Goal: Task Accomplishment & Management: Manage account settings

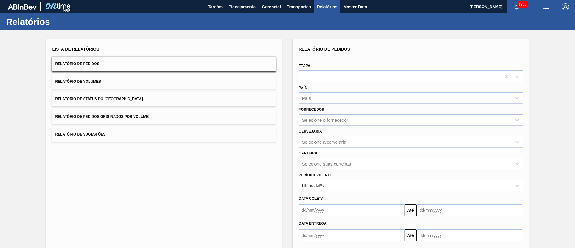
click at [134, 98] on button "Relatório de Status do Estoque" at bounding box center [164, 99] width 224 height 15
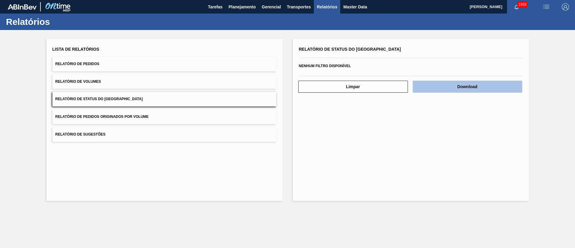
click at [471, 89] on button "Download" at bounding box center [468, 87] width 110 height 12
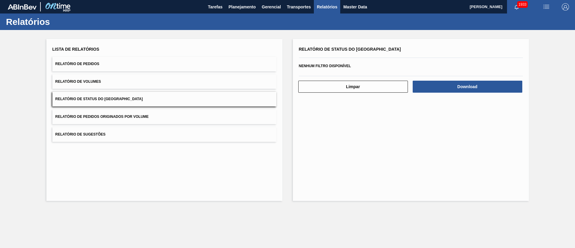
click at [138, 64] on button "Relatório de Pedidos" at bounding box center [164, 64] width 224 height 15
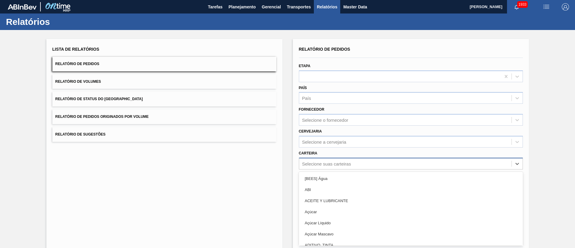
click at [316, 165] on div "option [BEES] Água focused, 1 of 101. 101 results available. Use Up and Down to…" at bounding box center [411, 164] width 224 height 12
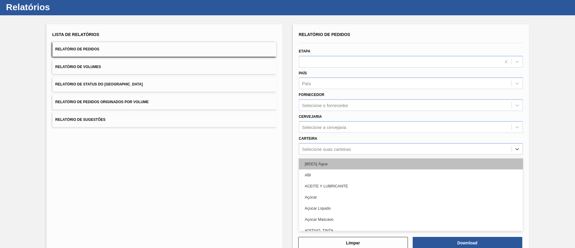
scroll to position [16, 0]
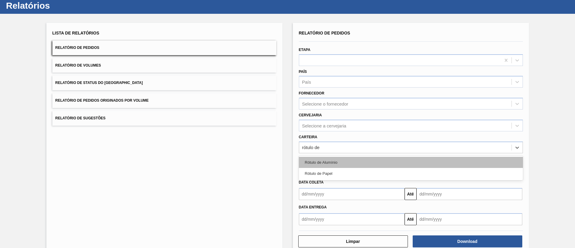
type input "rótulo de p"
click at [342, 162] on div "Rótulo de Papel" at bounding box center [411, 162] width 224 height 11
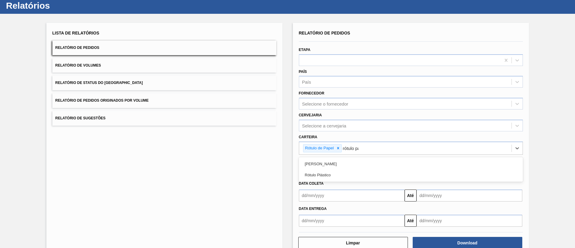
type input "rótulo pap"
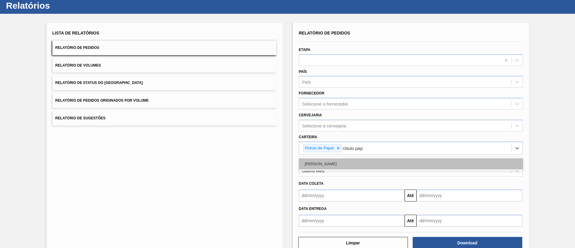
click at [343, 165] on div "Rótulo Papel" at bounding box center [411, 163] width 224 height 11
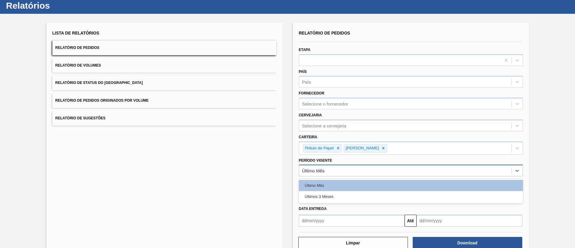
click at [313, 168] on div "Último Mês" at bounding box center [313, 170] width 22 height 5
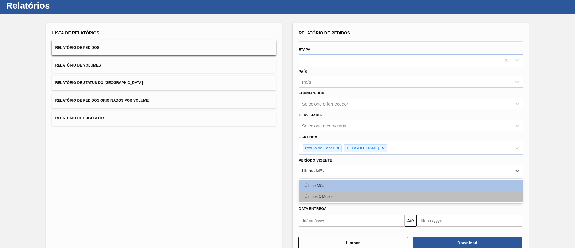
click at [327, 193] on div "Últimos 3 Meses" at bounding box center [411, 196] width 224 height 11
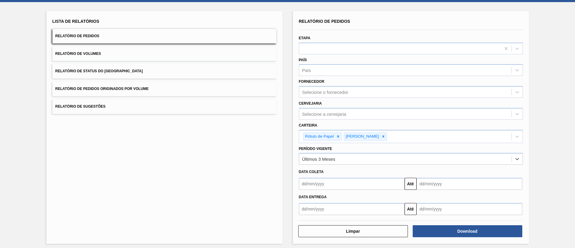
scroll to position [31, 0]
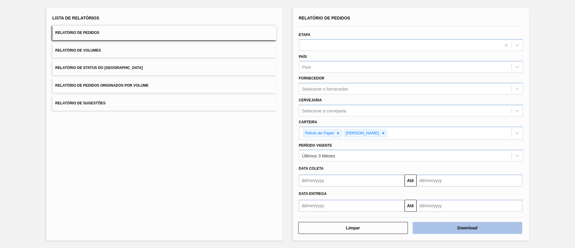
click at [462, 224] on button "Download" at bounding box center [468, 228] width 110 height 12
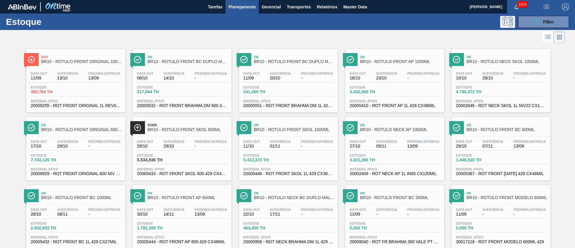
click at [538, 21] on icon "089F7B8B-B2A5-4AFE-B5C0-19BA573D28AC" at bounding box center [537, 21] width 7 height 7
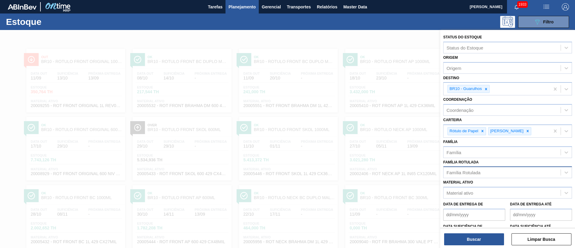
click at [481, 173] on div "Família Rotulada" at bounding box center [502, 172] width 117 height 9
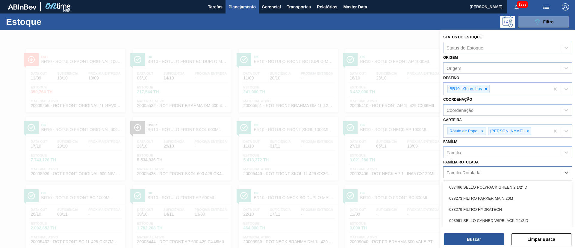
scroll to position [25, 0]
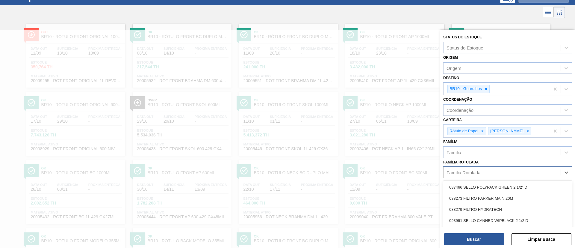
paste Rotulada "RÓTULO FRONT AP OW 300ML"
type Rotulada "RÓTULO FRONT AP OW 300ML"
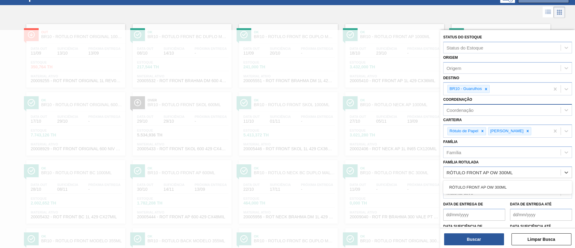
drag, startPoint x: 482, startPoint y: 185, endPoint x: 486, endPoint y: 115, distance: 70.5
click at [482, 185] on div "RÓTULO FRONT AP OW 300ML" at bounding box center [507, 187] width 129 height 11
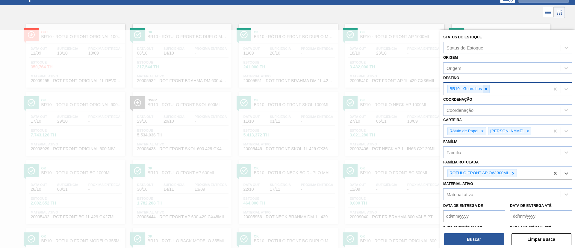
click at [488, 89] on icon at bounding box center [486, 89] width 4 height 4
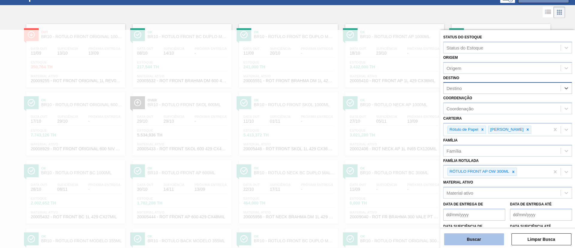
click at [467, 242] on button "Buscar" at bounding box center [474, 239] width 60 height 12
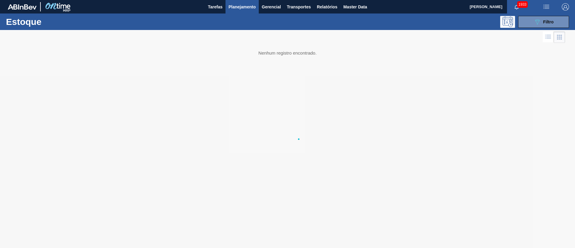
scroll to position [0, 0]
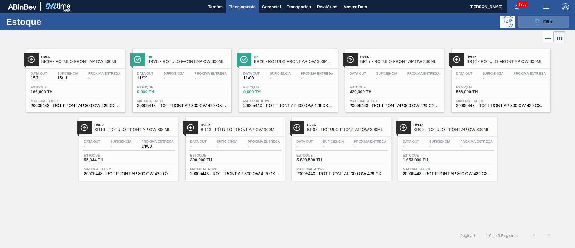
click at [539, 19] on icon "089F7B8B-B2A5-4AFE-B5C0-19BA573D28AC" at bounding box center [537, 21] width 7 height 7
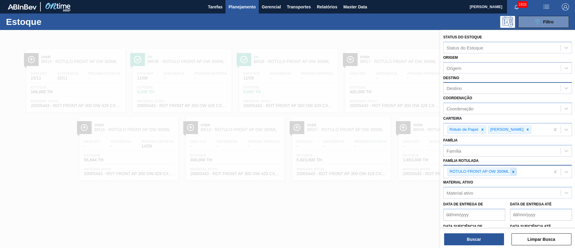
click at [513, 171] on icon at bounding box center [514, 171] width 2 height 2
paste Rotulada "RÓTULO NECK STELLA 330ML"
type Rotulada "RÓTULO NECK STELLA 330ML"
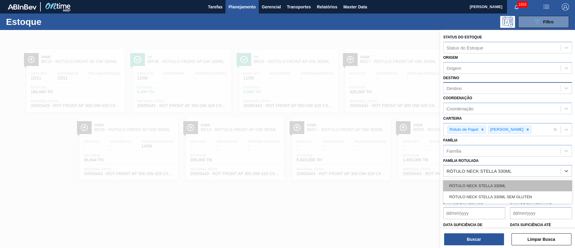
click at [480, 183] on div "RÓTULO NECK STELLA 330ML" at bounding box center [507, 185] width 129 height 11
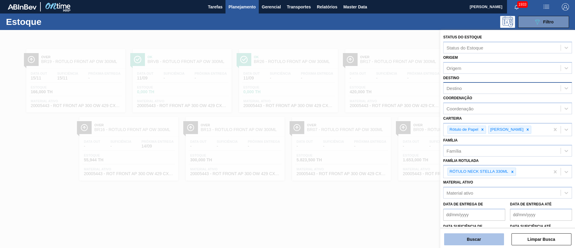
click at [468, 235] on button "Buscar" at bounding box center [474, 239] width 60 height 12
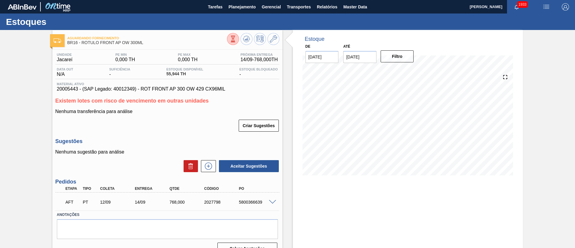
click at [247, 202] on div "5800366639" at bounding box center [257, 201] width 39 height 5
copy div "5800366639"
drag, startPoint x: 227, startPoint y: 91, endPoint x: 48, endPoint y: 90, distance: 179.4
click at [48, 90] on div "Aguardando Fornecimento BR16 - RÓTULO FRONT AP OW 300ML Unidade Jacareí PE MIN …" at bounding box center [287, 144] width 575 height 229
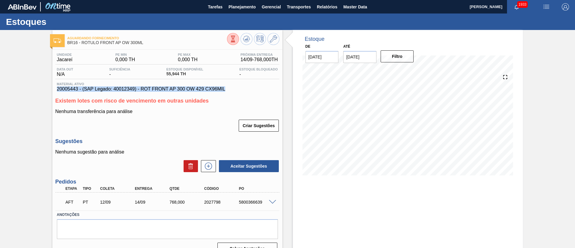
copy span "20005443 - (SAP Legado: 40012349) - ROT FRONT AP 300 OW 429 CX96MIL"
click at [164, 113] on p "Nenhuma transferência para análise" at bounding box center [167, 111] width 224 height 5
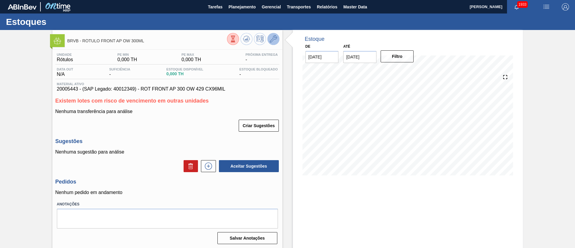
click at [275, 39] on icon at bounding box center [273, 38] width 7 height 7
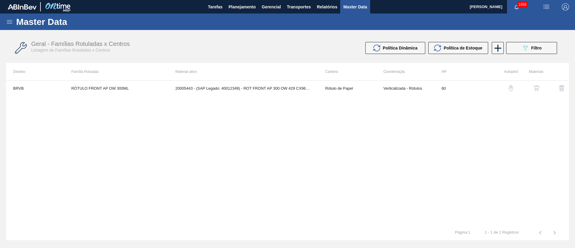
click at [539, 91] on img "button" at bounding box center [536, 88] width 6 height 6
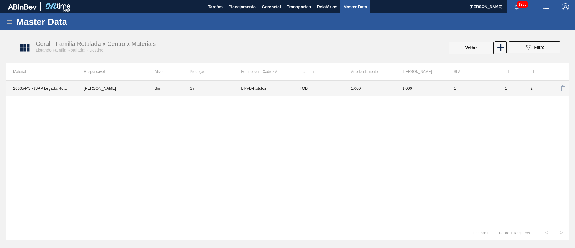
click at [194, 90] on div "Sim" at bounding box center [193, 88] width 7 height 4
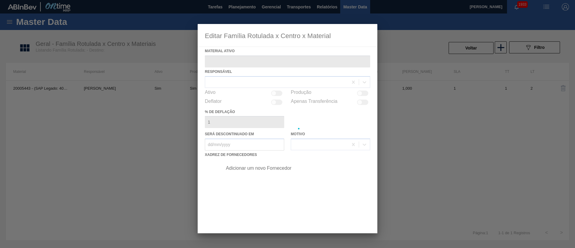
type ativo "20005443 - (SAP Legado: 40012349) - ROT FRONT AP 300 OW 429 CX96MIL"
checkbox input "true"
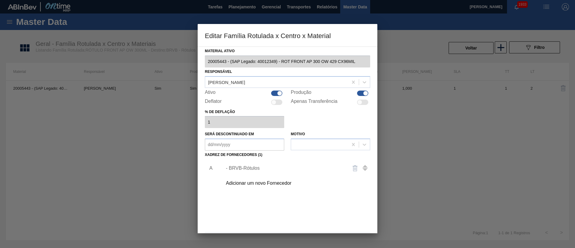
click at [358, 93] on div at bounding box center [362, 92] width 11 height 5
checkbox input "false"
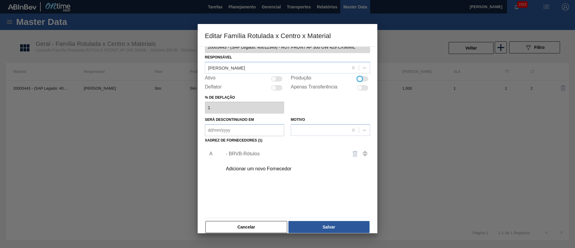
scroll to position [22, 0]
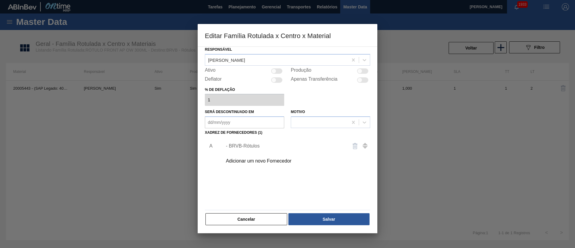
click at [314, 212] on div "Material ativo 20005443 - (SAP Legado: 40012349) - ROT FRONT AP 300 OW 429 CX96…" at bounding box center [287, 125] width 165 height 201
click at [314, 219] on button "Salvar" at bounding box center [328, 219] width 81 height 12
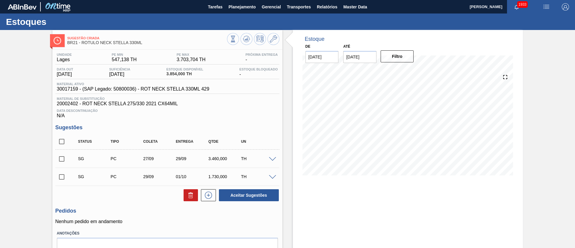
click at [359, 54] on input "[DATE]" at bounding box center [359, 57] width 33 height 12
click at [406, 126] on div "4" at bounding box center [409, 129] width 8 height 8
click at [364, 56] on input "04/10/2025" at bounding box center [359, 57] width 33 height 12
click at [405, 127] on div "1" at bounding box center [409, 129] width 8 height 8
type input "01/11/2025"
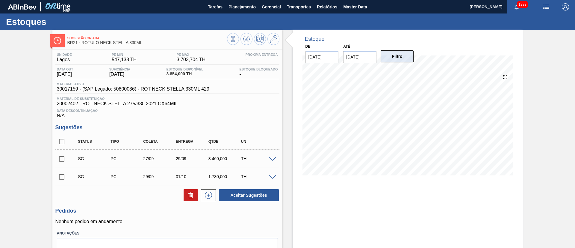
click at [398, 59] on button "Filtro" at bounding box center [397, 56] width 33 height 12
click at [62, 146] on input "checkbox" at bounding box center [61, 141] width 13 height 13
checkbox input "true"
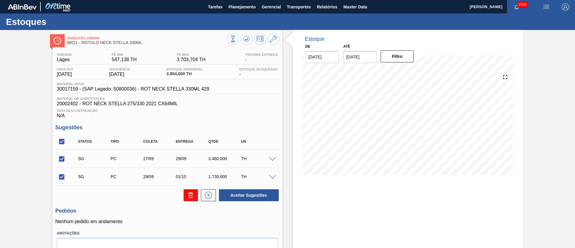
click at [187, 196] on icon at bounding box center [190, 194] width 7 height 7
checkbox input "false"
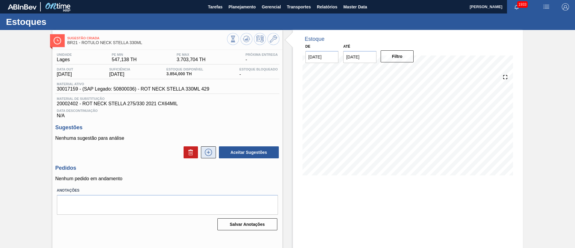
click at [209, 152] on icon at bounding box center [208, 152] width 3 height 0
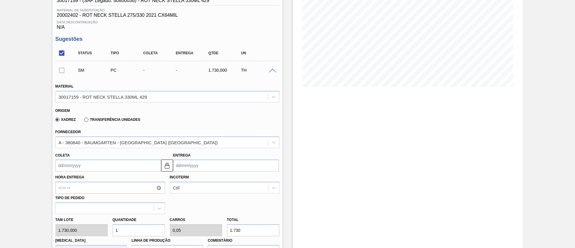
scroll to position [90, 0]
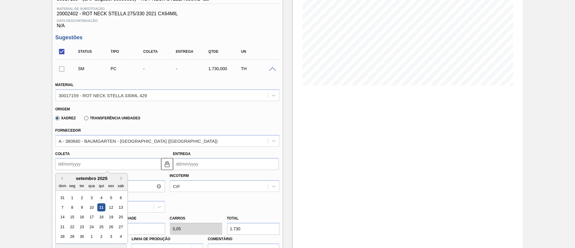
click at [82, 160] on input "Coleta" at bounding box center [108, 164] width 106 height 12
click at [69, 220] on div "15" at bounding box center [72, 217] width 8 height 8
type input "15/09/2025"
type input "17/09/2025"
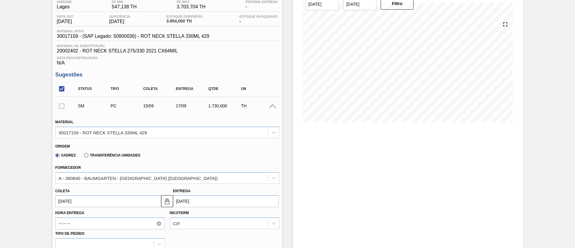
scroll to position [135, 0]
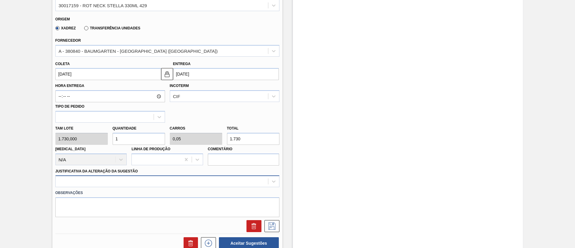
click at [134, 183] on div at bounding box center [167, 181] width 224 height 12
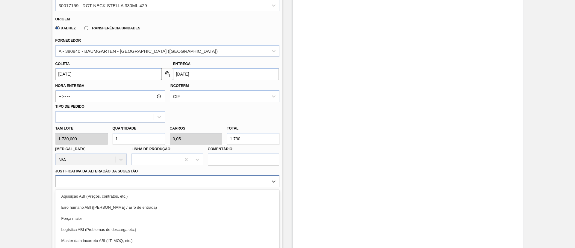
scroll to position [214, 0]
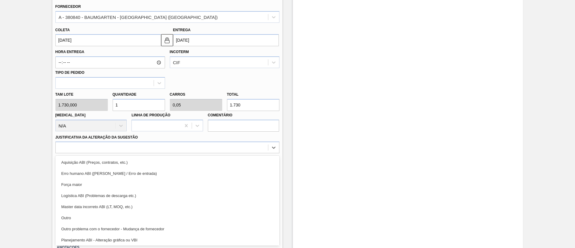
drag, startPoint x: 141, startPoint y: 216, endPoint x: 253, endPoint y: 186, distance: 114.9
click at [142, 216] on div "Outro" at bounding box center [167, 217] width 224 height 11
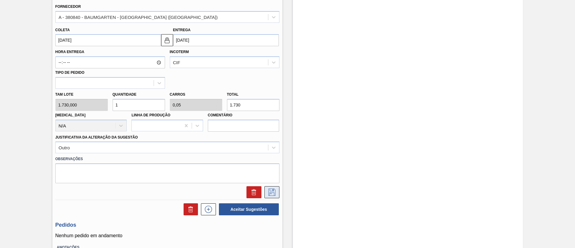
click at [273, 189] on icon at bounding box center [271, 191] width 3 height 5
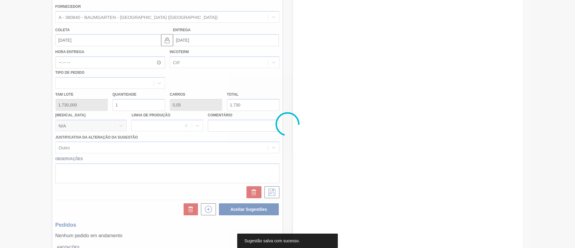
scroll to position [12, 0]
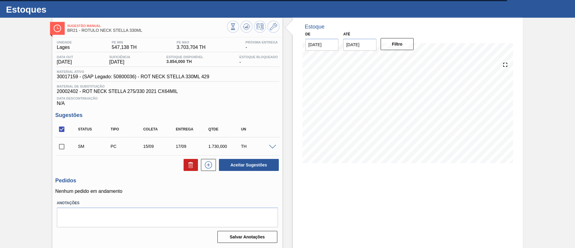
click at [61, 126] on input "checkbox" at bounding box center [61, 129] width 13 height 13
checkbox input "true"
click at [196, 163] on button at bounding box center [191, 165] width 14 height 12
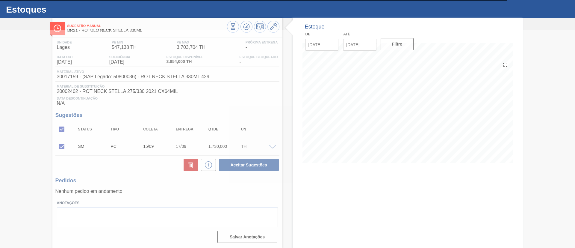
scroll to position [10, 0]
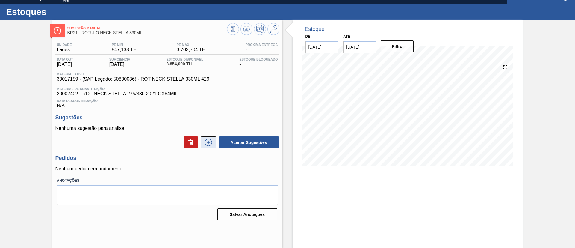
click at [202, 142] on button at bounding box center [208, 142] width 15 height 12
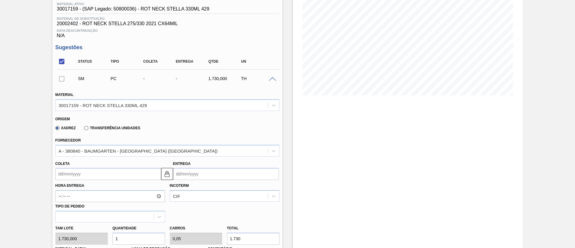
scroll to position [100, 0]
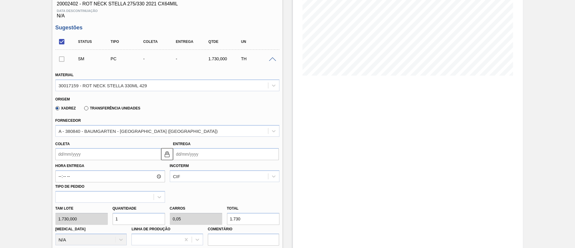
click at [81, 150] on input "Coleta" at bounding box center [108, 154] width 106 height 12
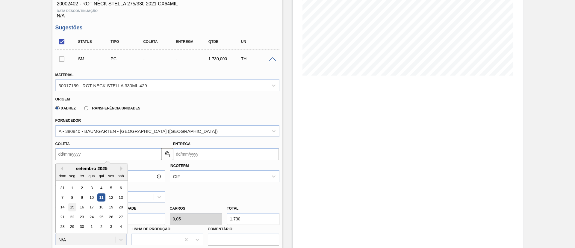
click at [71, 209] on div "15" at bounding box center [72, 207] width 8 height 8
type input "15/09/2025"
type input "17/09/2025"
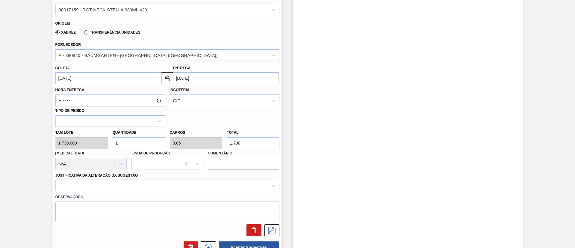
scroll to position [190, 0]
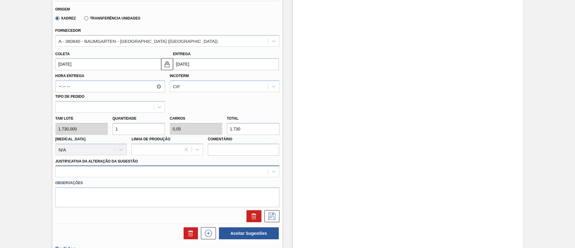
click at [120, 170] on div at bounding box center [167, 171] width 224 height 12
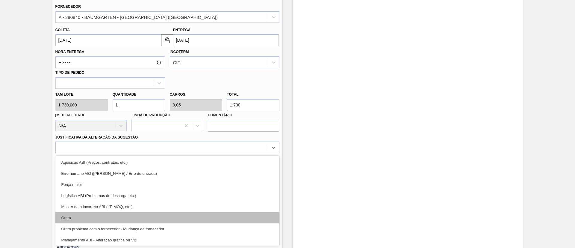
click at [99, 220] on div "Outro" at bounding box center [167, 217] width 224 height 11
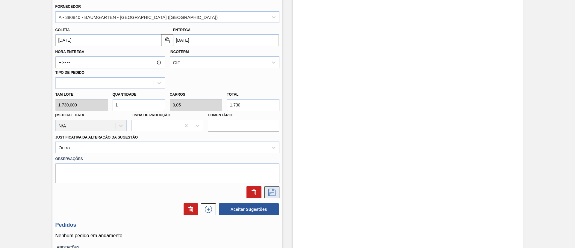
click at [265, 190] on button at bounding box center [271, 192] width 15 height 12
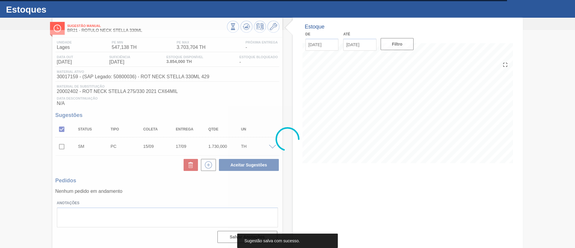
scroll to position [12, 0]
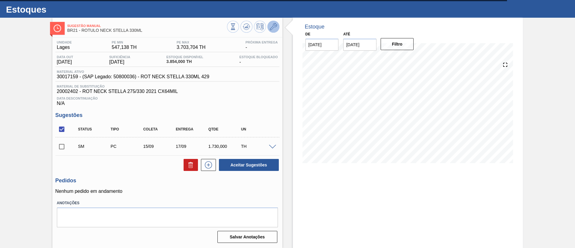
click at [274, 23] on icon at bounding box center [273, 26] width 7 height 7
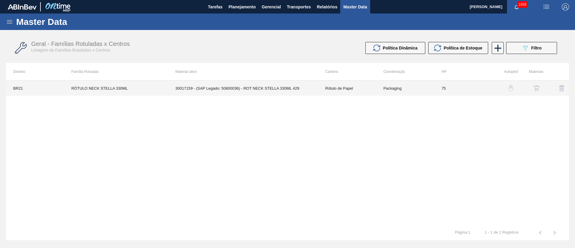
click at [237, 86] on td "30017159 - (SAP Legado: 50800036) - ROT NECK STELLA 330ML 429" at bounding box center [243, 88] width 150 height 15
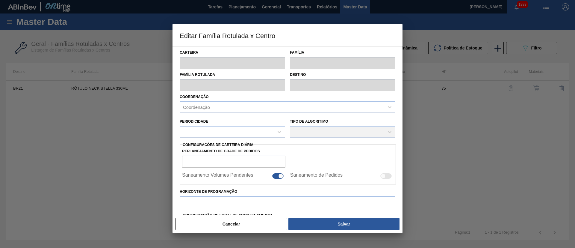
type input "Rótulo de Papel"
type input "Rótulo Papel"
type input "RÓTULO NECK STELLA 330ML"
type input "BR21 - Lages"
type input "75"
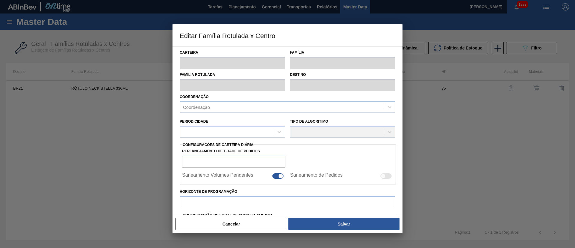
type input "547,138"
type input "3.703,704"
type input "70"
type input "2.756,734"
checkbox input "true"
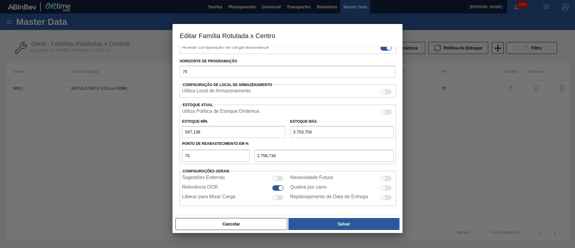
scroll to position [107, 0]
drag, startPoint x: 174, startPoint y: 128, endPoint x: 158, endPoint y: 128, distance: 15.9
click at [158, 128] on div "Editar Família Rotulada x Centro Carteira Rótulo de Papel Família Rótulo Papel …" at bounding box center [287, 124] width 575 height 248
type input "0"
type input "2.592,593"
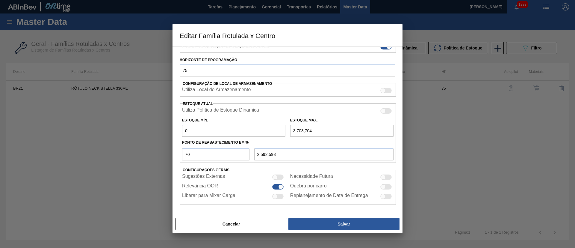
type input "0"
drag, startPoint x: 291, startPoint y: 131, endPoint x: 273, endPoint y: 131, distance: 18.0
click at [273, 131] on div "Estoque Mín. 0 Estoque Máx. 3.703,704" at bounding box center [288, 125] width 216 height 22
type input "0"
type input "0,000"
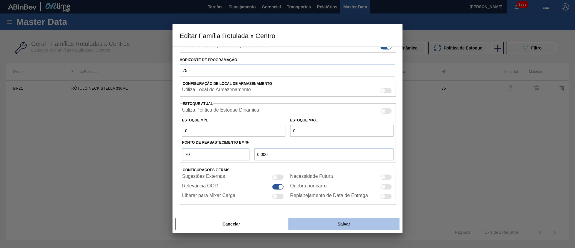
type input "0"
click at [329, 227] on button "Salvar" at bounding box center [343, 224] width 111 height 12
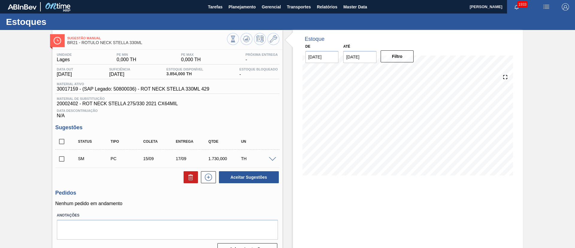
click at [64, 144] on input "checkbox" at bounding box center [61, 141] width 13 height 13
checkbox input "true"
click at [195, 181] on button at bounding box center [191, 177] width 14 height 12
checkbox input "false"
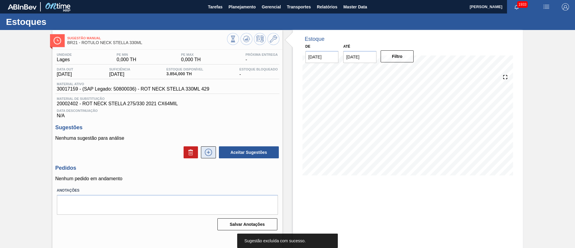
click at [208, 153] on icon at bounding box center [209, 152] width 10 height 7
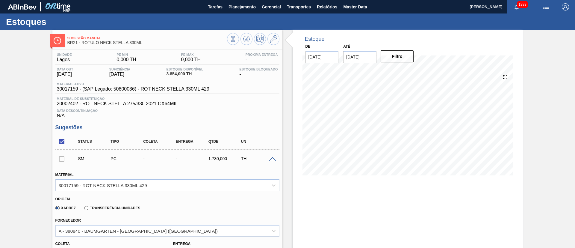
scroll to position [90, 0]
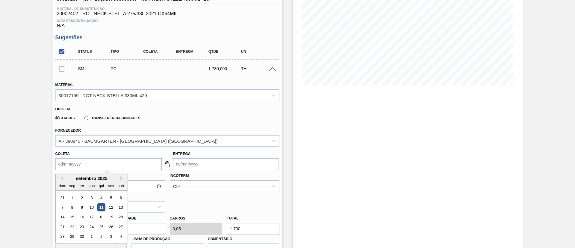
click at [76, 167] on input "Coleta" at bounding box center [108, 164] width 106 height 12
click at [82, 218] on div "16" at bounding box center [82, 217] width 8 height 8
type input "16/09/2025"
type input "18/09/2025"
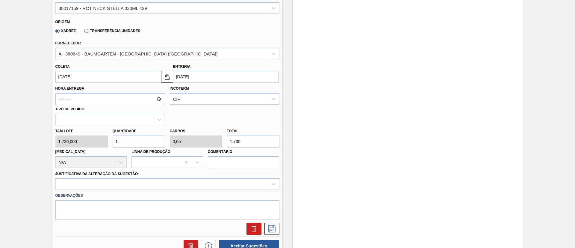
scroll to position [180, 0]
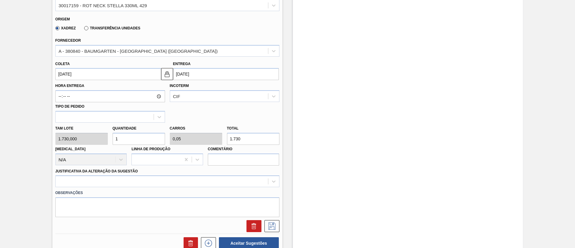
click at [98, 137] on div "Tam lote 1.730,000 Quantidade 1 Carros 0,05 Total 1.730 Doca N/A Linha de Produ…" at bounding box center [167, 144] width 229 height 43
type input "3"
type input "0,15"
type input "5.190"
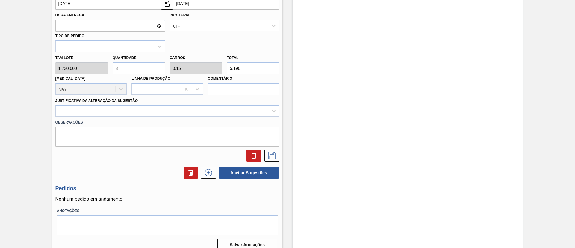
scroll to position [258, 0]
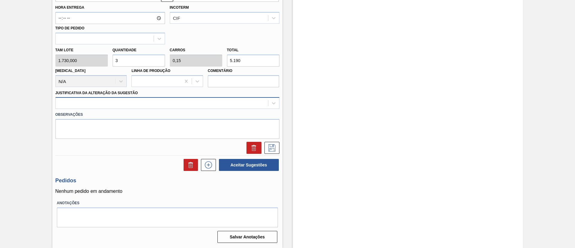
type input "3"
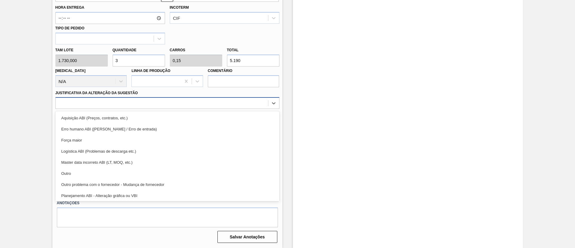
click at [130, 103] on div at bounding box center [162, 103] width 212 height 9
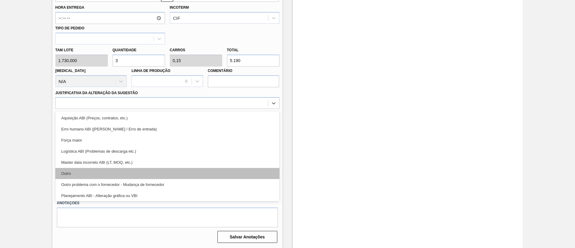
click at [115, 173] on div "Outro" at bounding box center [167, 173] width 224 height 11
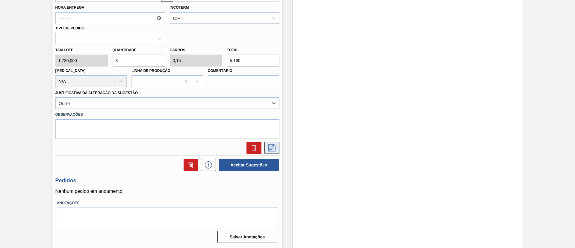
click at [267, 144] on icon at bounding box center [272, 147] width 10 height 7
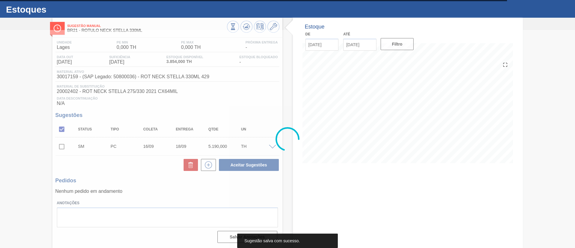
scroll to position [12, 0]
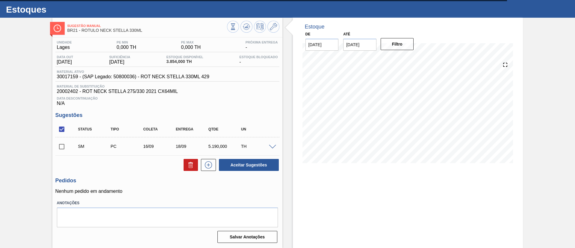
click at [63, 145] on input "checkbox" at bounding box center [61, 146] width 13 height 13
checkbox input "true"
click at [209, 164] on icon at bounding box center [209, 164] width 10 height 7
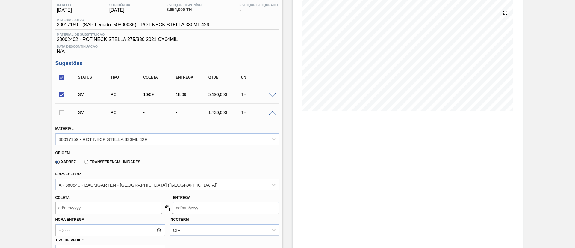
scroll to position [147, 0]
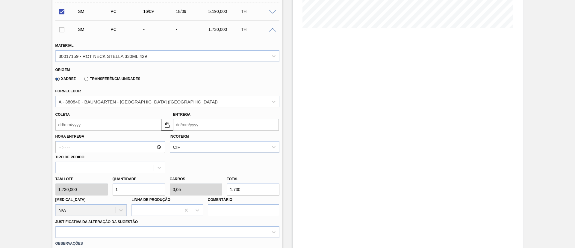
click at [81, 126] on input "Coleta" at bounding box center [108, 125] width 106 height 12
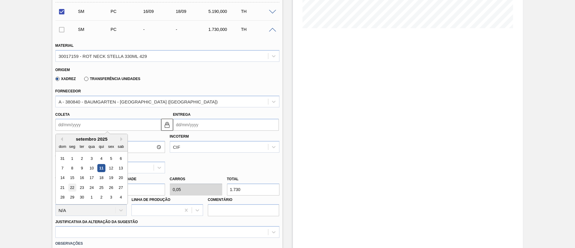
click at [72, 188] on div "22" at bounding box center [72, 187] width 8 height 8
type input "22/09/2025"
type input "24/09/2025"
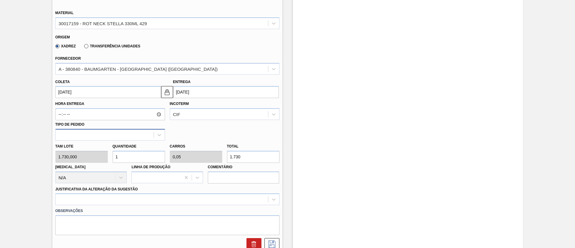
scroll to position [192, 0]
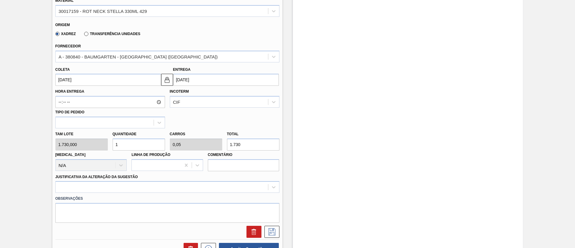
drag, startPoint x: 117, startPoint y: 145, endPoint x: 109, endPoint y: 145, distance: 8.1
click at [109, 145] on div "Tam lote 1.730,000 Quantidade 1 Carros 0,05 Total 1.730 [MEDICAL_DATA] N/A Linh…" at bounding box center [167, 149] width 229 height 43
type input "2"
type input "0,1"
type input "3.460"
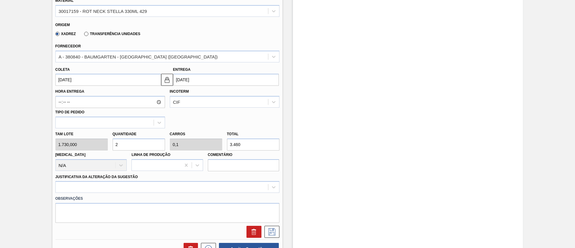
scroll to position [237, 0]
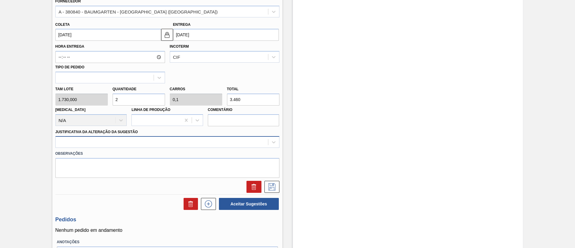
click at [114, 144] on div at bounding box center [162, 142] width 212 height 9
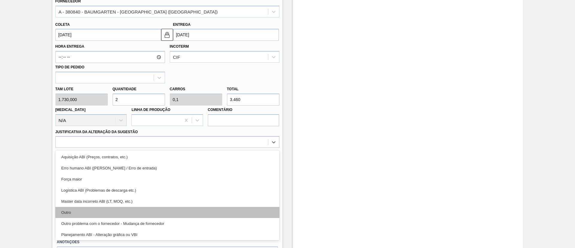
click at [104, 210] on div "Outro" at bounding box center [167, 212] width 224 height 11
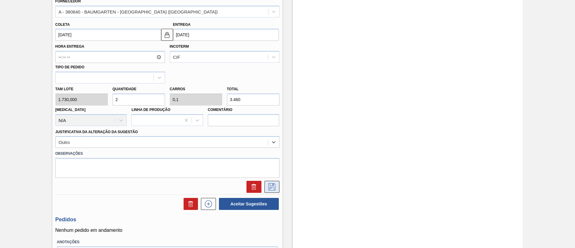
click at [269, 192] on button at bounding box center [271, 187] width 15 height 12
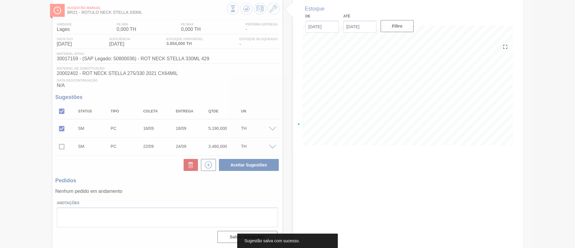
scroll to position [30, 0]
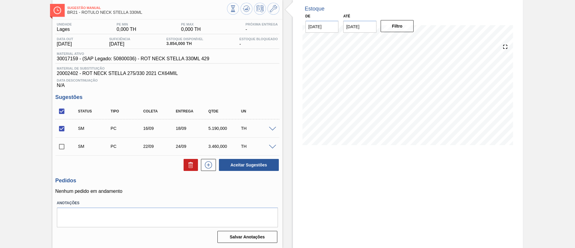
click at [273, 146] on span at bounding box center [272, 147] width 7 height 4
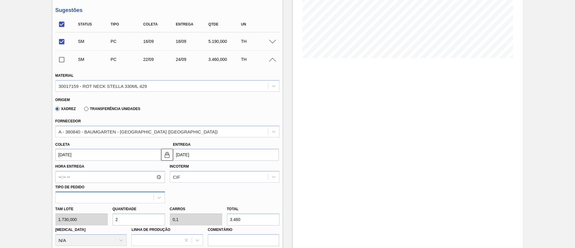
scroll to position [120, 0]
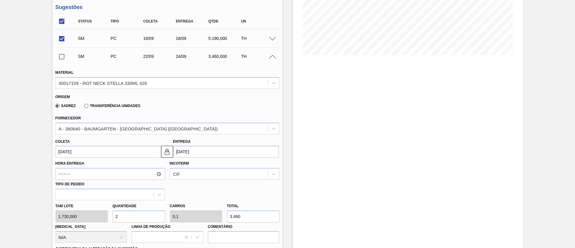
click at [105, 218] on div "Tam lote 1.730,000 Quantidade 2 Carros 0,1 Total 3.460 Doca N/A Linha de Produç…" at bounding box center [167, 221] width 229 height 43
type input "1"
type input "0,05"
type input "1.730"
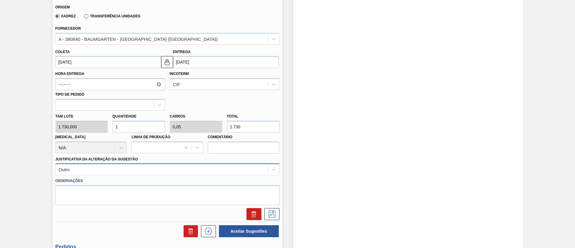
scroll to position [210, 0]
type input "1"
click at [267, 209] on button at bounding box center [271, 214] width 15 height 12
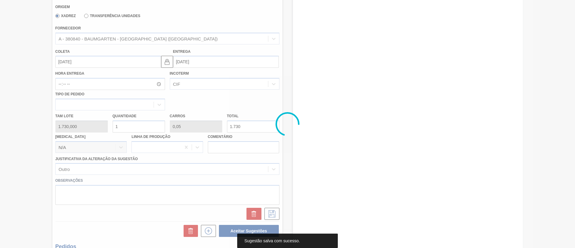
scroll to position [30, 0]
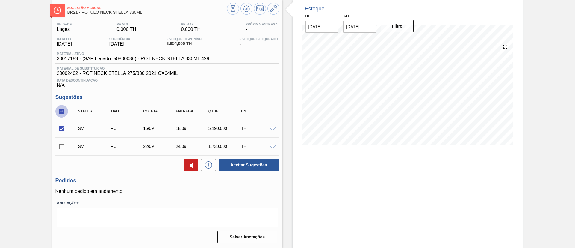
click at [58, 108] on input "checkbox" at bounding box center [61, 111] width 13 height 13
checkbox input "false"
click at [58, 108] on input "checkbox" at bounding box center [61, 111] width 13 height 13
checkbox input "true"
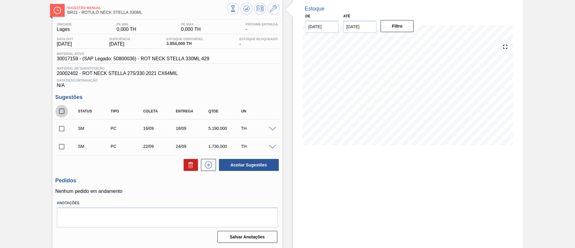
checkbox input "true"
click at [239, 160] on button "Aceitar Sugestões" at bounding box center [249, 165] width 60 height 12
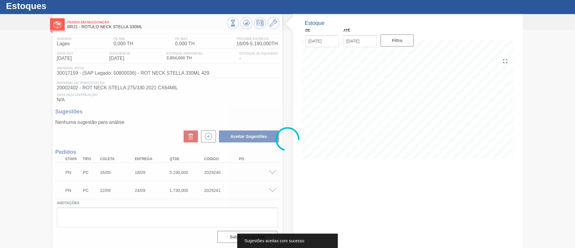
scroll to position [16, 0]
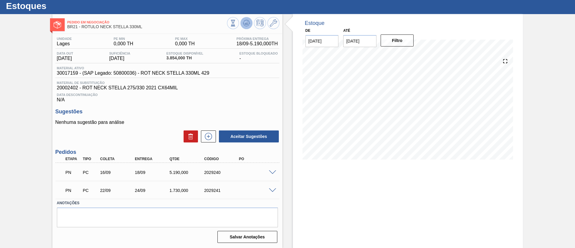
click at [247, 25] on icon at bounding box center [246, 22] width 7 height 7
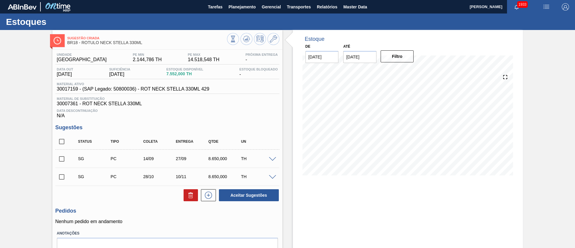
click at [63, 140] on input "checkbox" at bounding box center [61, 141] width 13 height 13
checkbox input "true"
click at [190, 194] on icon at bounding box center [190, 194] width 7 height 7
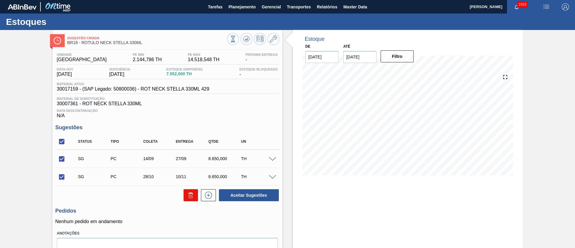
checkbox input "false"
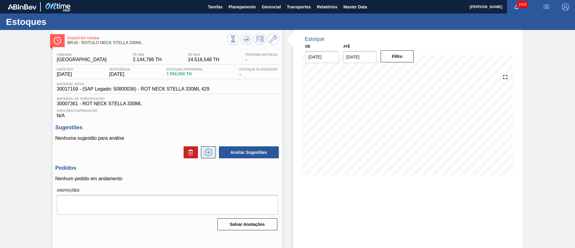
click at [209, 153] on icon at bounding box center [209, 152] width 10 height 7
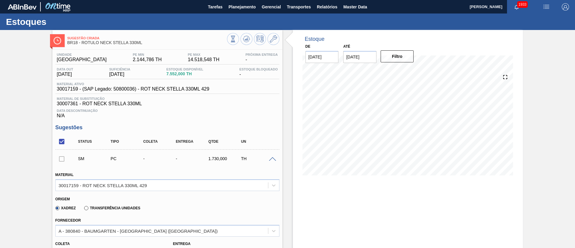
scroll to position [90, 0]
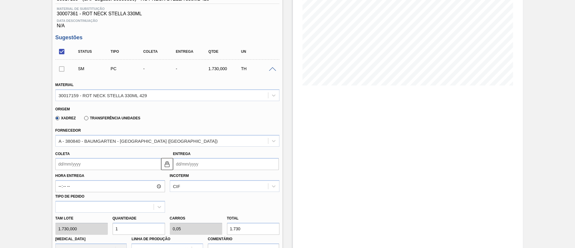
click at [90, 162] on input "Coleta" at bounding box center [108, 164] width 106 height 12
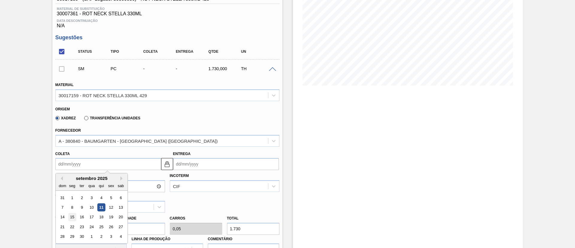
click at [74, 214] on div "15" at bounding box center [72, 217] width 8 height 8
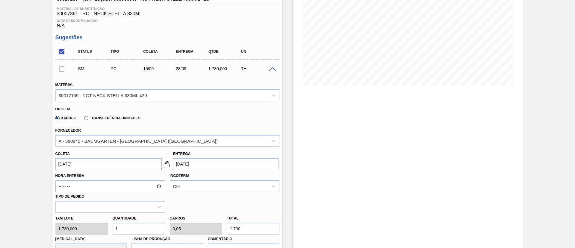
type input "15/09/2025"
type input "28/09/2025"
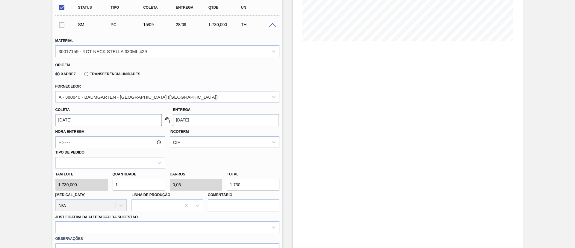
scroll to position [135, 0]
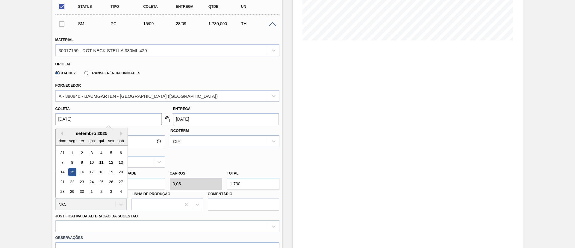
click at [91, 115] on input "15/09/2025" at bounding box center [108, 119] width 106 height 12
click at [72, 175] on div "15" at bounding box center [72, 172] width 8 height 8
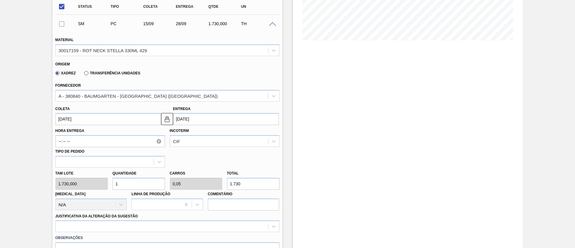
click at [97, 188] on div "Tam lote 1.730,000 Quantidade 1 Carros 0,05 Total 1.730 [MEDICAL_DATA] N/A Linh…" at bounding box center [167, 188] width 229 height 43
type input "6"
type input "0,3"
type input "10.380"
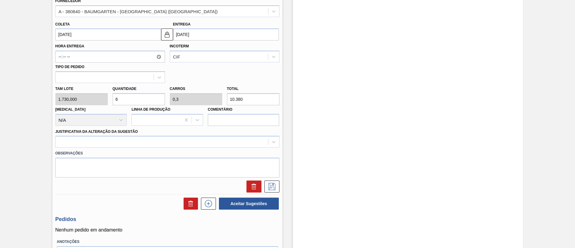
scroll to position [225, 0]
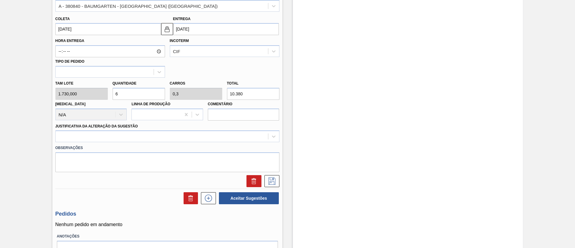
click at [87, 95] on div "Tam lote 1.730,000 Quantidade 6 Carros 0,3 Total 10.380 Doca N/A Linha de Produ…" at bounding box center [167, 99] width 229 height 43
type input "4"
type input "0,2"
type input "6.920"
type input "4"
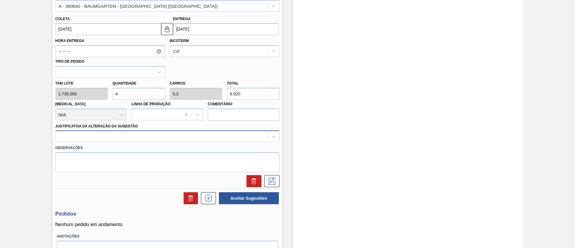
click at [185, 140] on div at bounding box center [162, 136] width 212 height 9
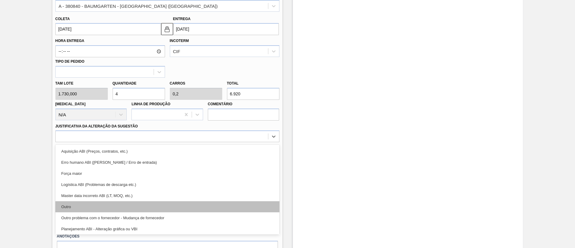
click at [122, 205] on div "Outro" at bounding box center [167, 206] width 224 height 11
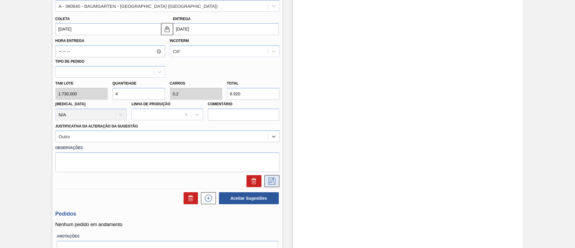
click at [272, 182] on icon at bounding box center [272, 180] width 10 height 7
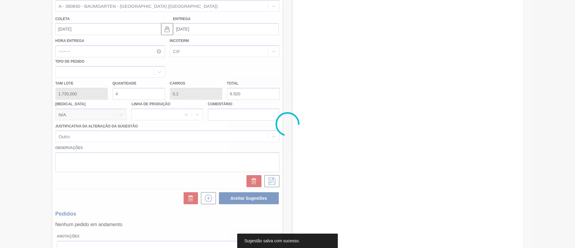
scroll to position [12, 0]
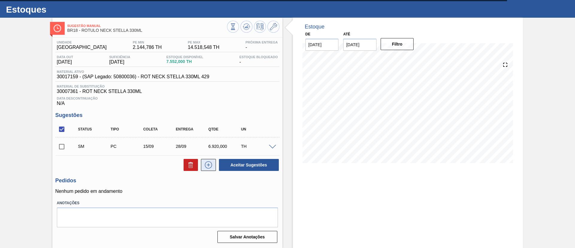
click at [211, 169] on button at bounding box center [208, 165] width 15 height 12
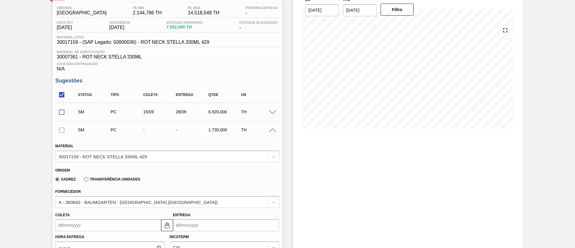
scroll to position [147, 0]
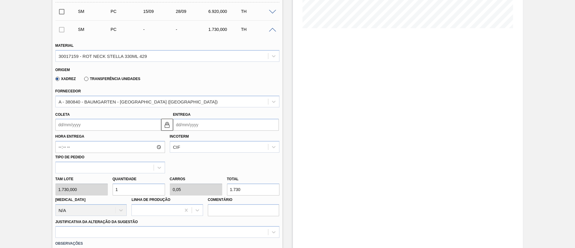
click at [72, 127] on input "Coleta" at bounding box center [108, 125] width 106 height 12
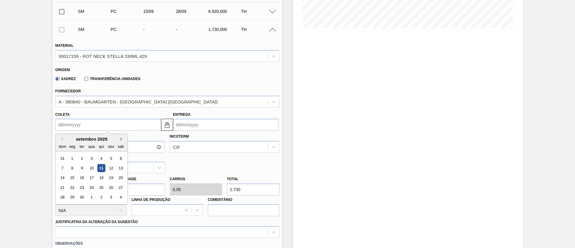
click at [122, 138] on button "Next Month" at bounding box center [122, 139] width 4 height 4
click at [75, 158] on div "29" at bounding box center [72, 158] width 8 height 8
type input "29/09/2025"
type input "12/10/2025"
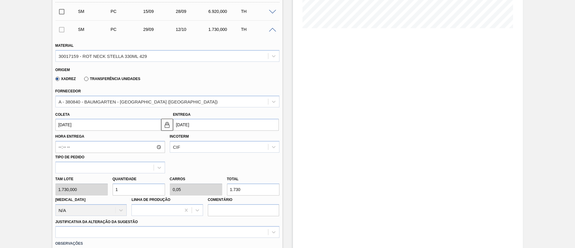
click at [104, 186] on div "Tam lote 1.730,000 Quantidade 1 Carros 0,05 Total 1.730 [MEDICAL_DATA] N/A Linh…" at bounding box center [167, 194] width 229 height 43
type input "3"
type input "0,15"
type input "5.190"
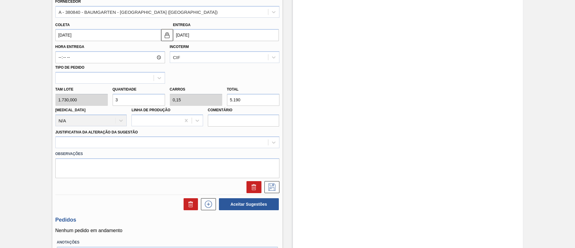
scroll to position [237, 0]
type input "3"
click at [134, 145] on div at bounding box center [162, 142] width 212 height 9
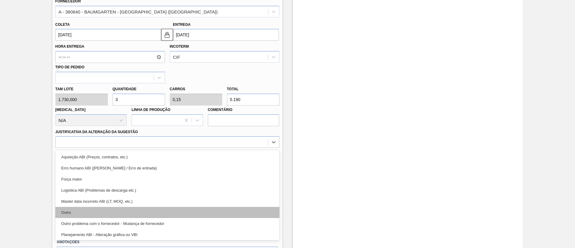
click at [104, 214] on div "Outro" at bounding box center [167, 212] width 224 height 11
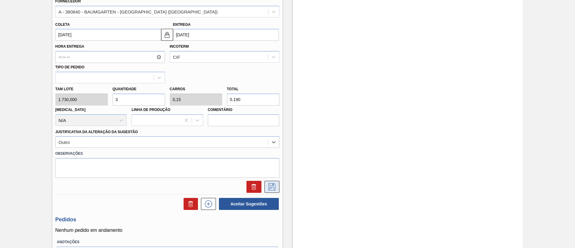
click at [267, 187] on icon at bounding box center [272, 186] width 10 height 7
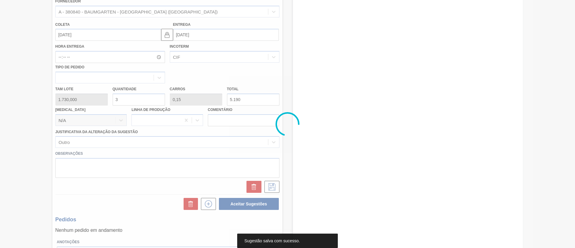
scroll to position [30, 0]
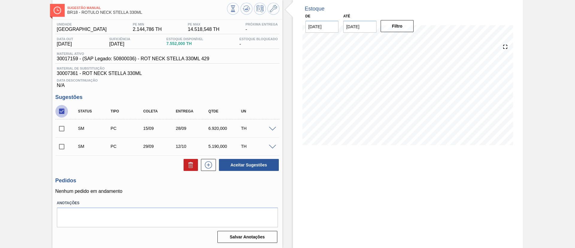
click at [64, 111] on input "checkbox" at bounding box center [61, 111] width 13 height 13
checkbox input "true"
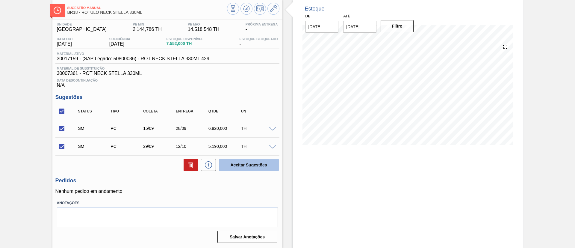
click at [244, 164] on button "Aceitar Sugestões" at bounding box center [249, 165] width 60 height 12
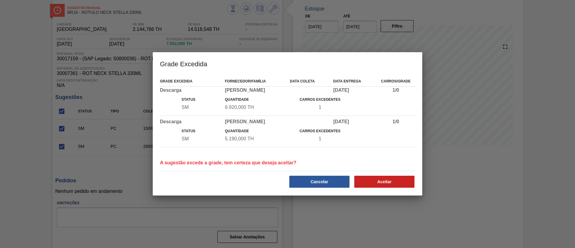
click at [387, 188] on div "Aceitar" at bounding box center [385, 181] width 65 height 13
click at [381, 178] on button "Aceitar" at bounding box center [384, 182] width 60 height 12
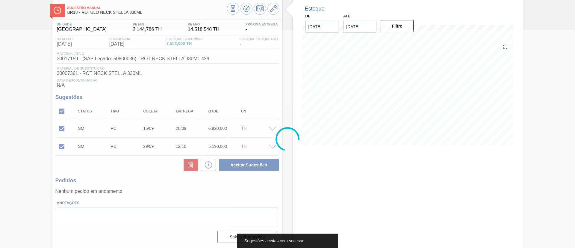
scroll to position [16, 0]
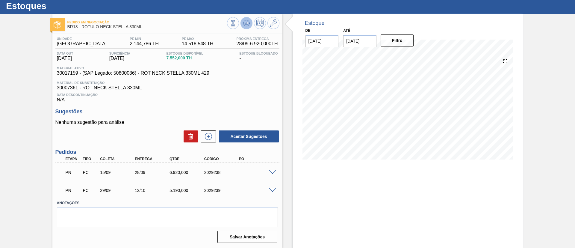
click at [248, 22] on icon at bounding box center [246, 22] width 7 height 7
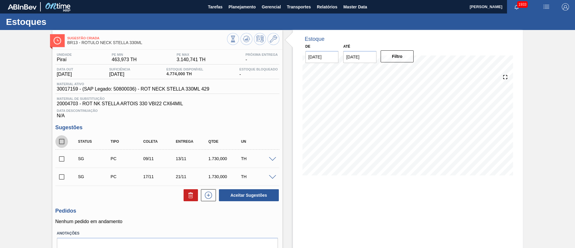
click at [66, 139] on input "checkbox" at bounding box center [61, 141] width 13 height 13
checkbox input "true"
click at [187, 199] on button at bounding box center [191, 195] width 14 height 12
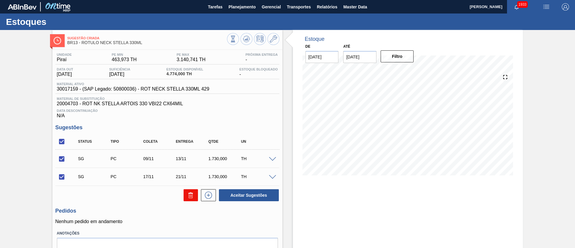
checkbox input "false"
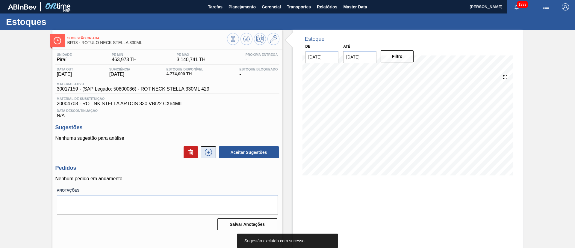
click at [206, 152] on icon at bounding box center [209, 152] width 10 height 7
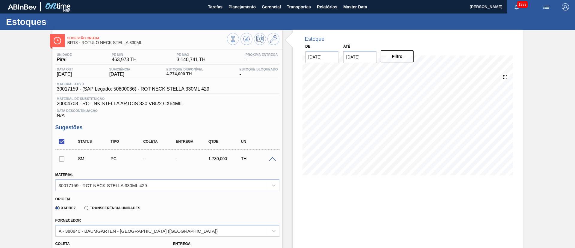
scroll to position [135, 0]
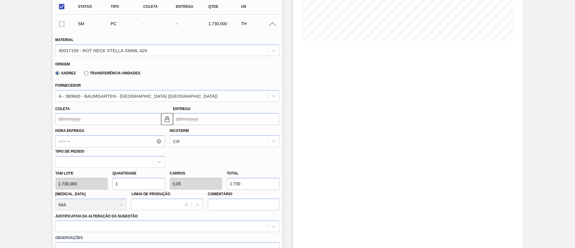
click at [84, 119] on input "Coleta" at bounding box center [108, 119] width 106 height 12
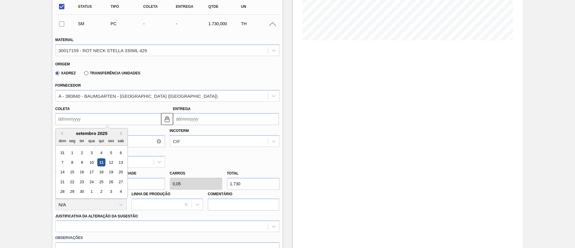
click at [84, 135] on div "setembro 2025" at bounding box center [92, 133] width 72 height 5
click at [121, 136] on div "dom seg ter qua qui sex sab" at bounding box center [92, 141] width 72 height 10
click at [120, 133] on div "setembro 2025" at bounding box center [92, 133] width 72 height 5
click at [121, 132] on button "Next Month" at bounding box center [122, 133] width 4 height 4
click at [72, 181] on div "20" at bounding box center [72, 182] width 8 height 8
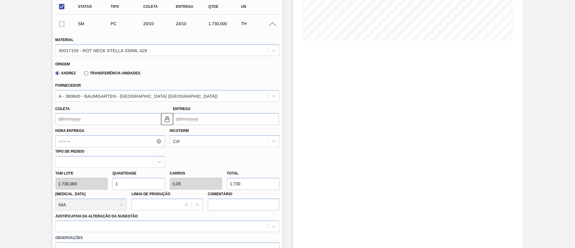
type input "[DATE]"
click at [211, 185] on div "Tam lote 1.730,000 Quantidade 1 Carros 0,05 Total 1.730 [MEDICAL_DATA] N/A Linh…" at bounding box center [167, 188] width 229 height 43
type input "0,001"
type input "0"
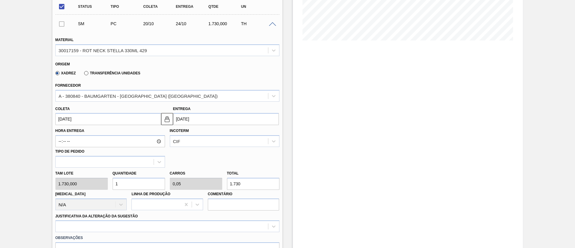
type input "1"
type input "0,006"
type input "10"
type input "0,058"
type input "0,003"
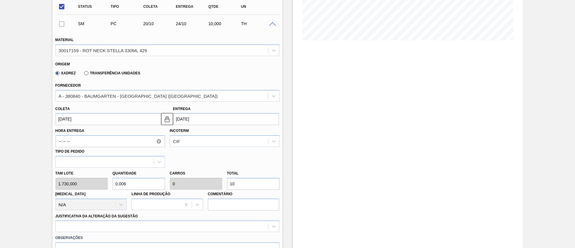
type input "100"
type input "0,578"
type input "0,029"
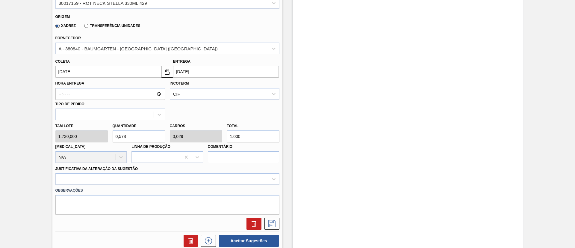
scroll to position [225, 0]
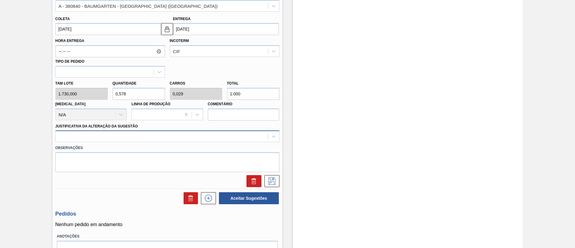
type input "1.000"
click at [132, 133] on div at bounding box center [162, 136] width 212 height 9
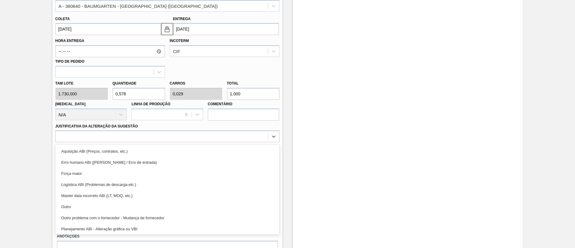
drag, startPoint x: 110, startPoint y: 207, endPoint x: 117, endPoint y: 202, distance: 8.1
click at [110, 208] on div "Outro" at bounding box center [167, 206] width 224 height 11
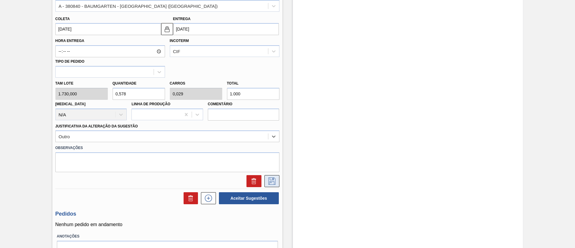
click at [265, 184] on button at bounding box center [271, 181] width 15 height 12
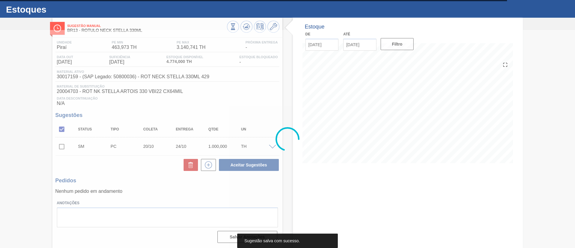
scroll to position [12, 0]
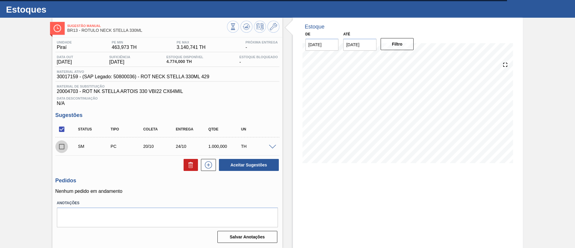
click at [62, 145] on input "checkbox" at bounding box center [61, 146] width 13 height 13
checkbox input "true"
click at [236, 161] on button "Aceitar Sugestões" at bounding box center [249, 165] width 60 height 12
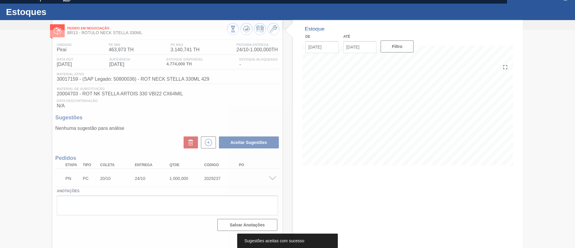
scroll to position [10, 0]
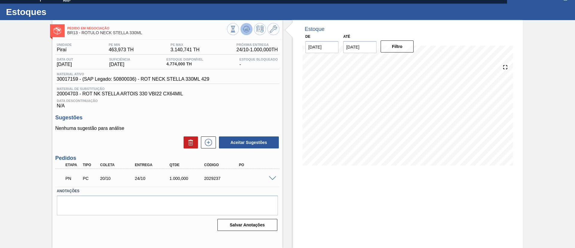
click at [244, 27] on icon at bounding box center [246, 28] width 7 height 7
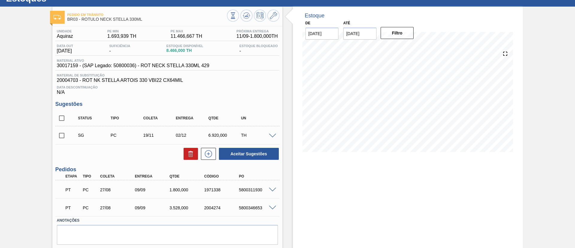
scroll to position [41, 0]
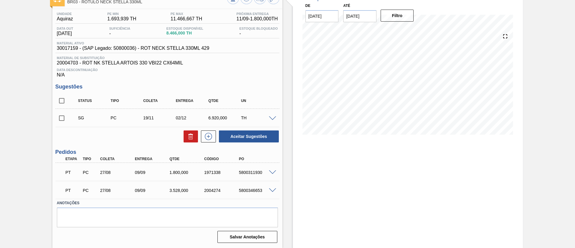
click at [62, 99] on input "checkbox" at bounding box center [61, 100] width 13 height 13
checkbox input "true"
click at [186, 133] on button at bounding box center [191, 136] width 14 height 12
checkbox input "false"
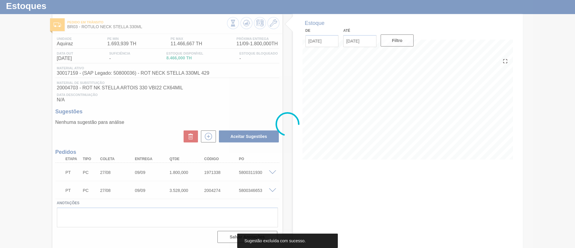
scroll to position [16, 0]
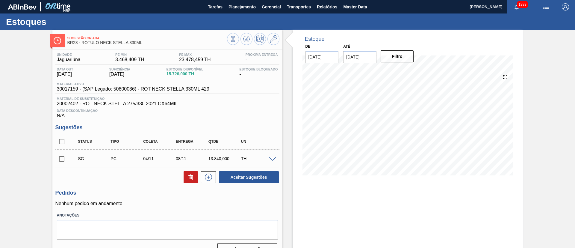
click at [64, 138] on input "checkbox" at bounding box center [61, 141] width 13 height 13
checkbox input "true"
click at [189, 176] on icon at bounding box center [191, 178] width 4 height 4
checkbox input "false"
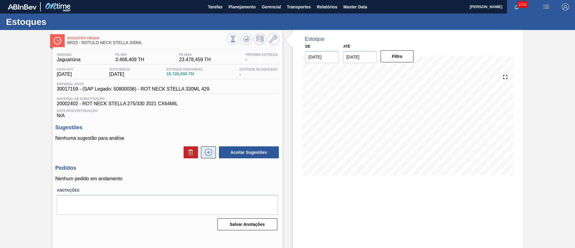
click at [207, 157] on button at bounding box center [208, 152] width 15 height 12
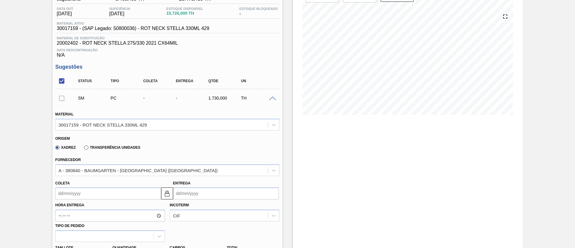
scroll to position [180, 0]
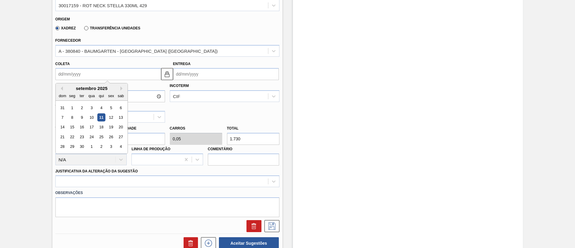
click at [72, 76] on input "Coleta" at bounding box center [108, 74] width 106 height 12
click at [92, 86] on div "setembro 2025" at bounding box center [92, 88] width 72 height 5
click at [120, 89] on div "setembro 2025" at bounding box center [92, 88] width 72 height 5
click at [121, 87] on button "Next Month" at bounding box center [122, 88] width 4 height 4
click at [74, 134] on div "20" at bounding box center [72, 137] width 8 height 8
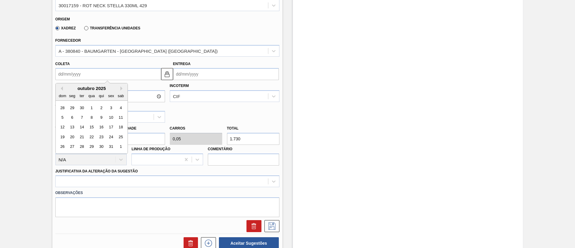
type input "[DATE]"
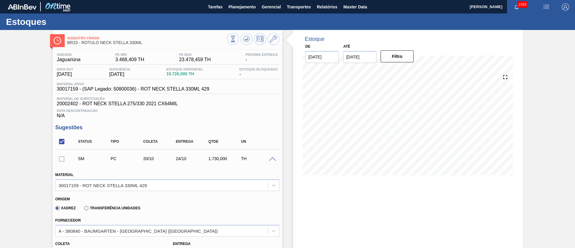
scroll to position [135, 0]
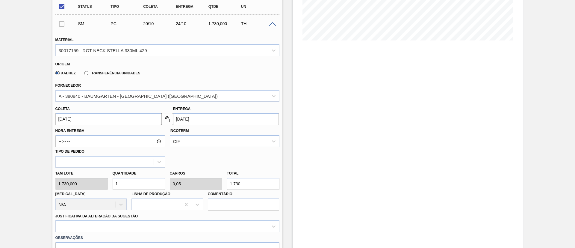
click at [85, 185] on div "Tam lote 1.730,000 Quantidade 1 Carros 0,05 Total 1.730 [MEDICAL_DATA] N/A Linh…" at bounding box center [167, 188] width 229 height 43
type input "3"
type input "0,15"
type input "5.190"
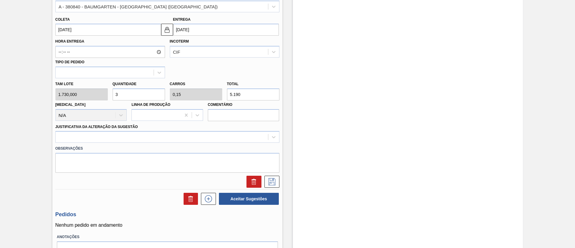
scroll to position [225, 0]
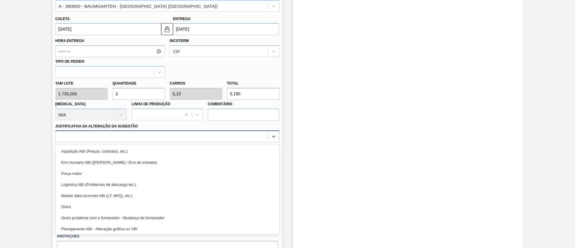
click at [145, 137] on div at bounding box center [162, 136] width 212 height 9
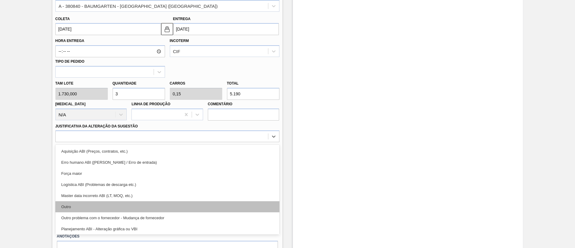
click at [110, 203] on div "Outro" at bounding box center [167, 206] width 224 height 11
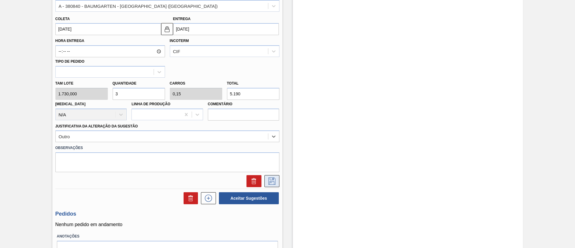
click at [270, 180] on icon at bounding box center [272, 180] width 10 height 7
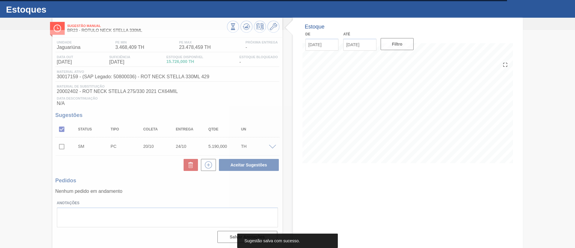
scroll to position [12, 0]
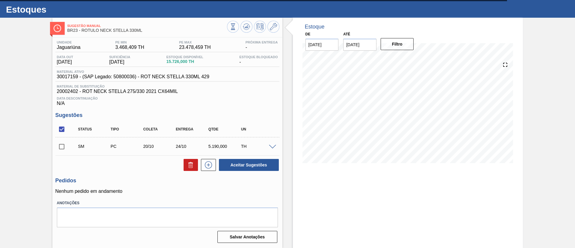
click at [269, 146] on span at bounding box center [272, 147] width 7 height 4
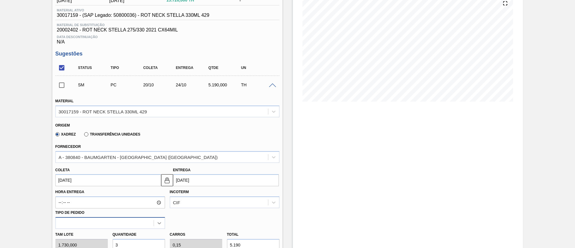
scroll to position [147, 0]
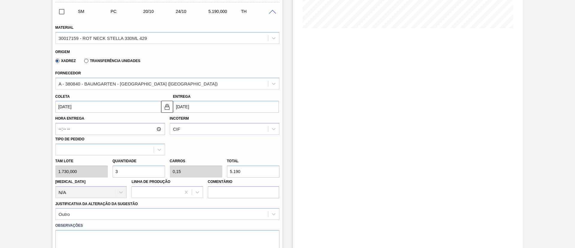
click at [95, 173] on div "Tam lote 1.730,000 Quantidade 3 Carros 0,15 Total 5.190 Doca N/A Linha de Produ…" at bounding box center [167, 176] width 229 height 43
type input "4"
type input "0,2"
type input "6.920"
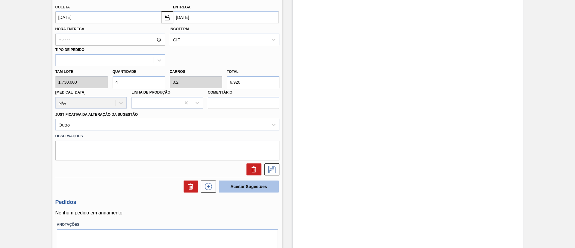
scroll to position [237, 0]
type input "4"
click at [270, 168] on icon at bounding box center [272, 168] width 10 height 7
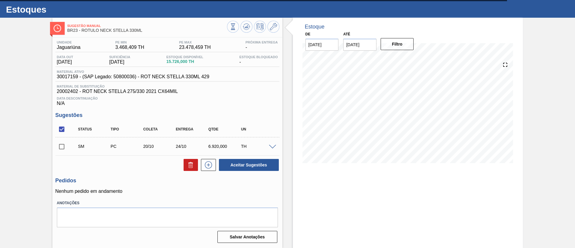
scroll to position [12, 0]
click at [61, 148] on input "checkbox" at bounding box center [61, 146] width 13 height 13
checkbox input "true"
click at [250, 164] on button "Aceitar Sugestões" at bounding box center [249, 165] width 60 height 12
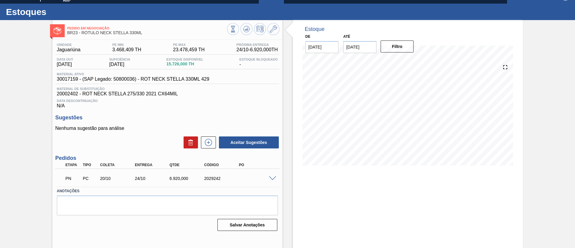
scroll to position [10, 0]
click at [247, 32] on icon at bounding box center [246, 28] width 7 height 7
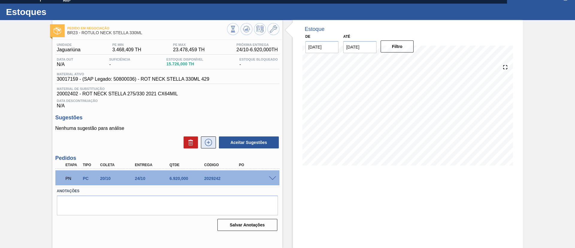
click at [211, 143] on icon at bounding box center [209, 142] width 10 height 7
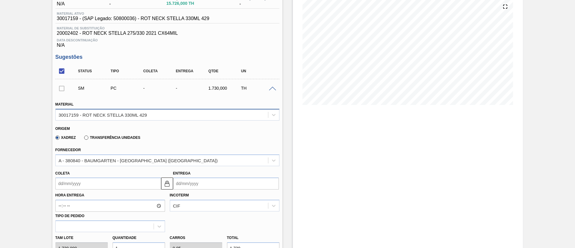
scroll to position [145, 0]
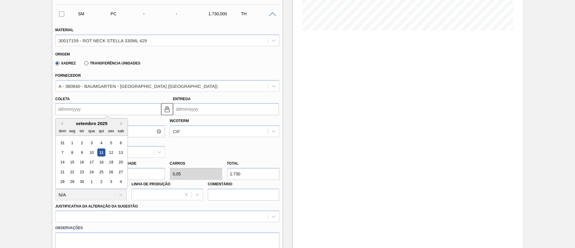
click at [82, 108] on input "Coleta" at bounding box center [108, 109] width 106 height 12
click at [122, 125] on button "Next Month" at bounding box center [122, 123] width 4 height 4
click at [72, 162] on div "13" at bounding box center [72, 162] width 8 height 8
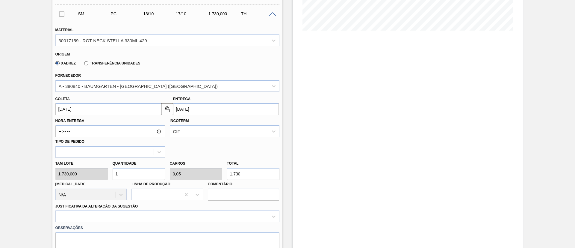
type input "[DATE]"
type input "17/10/2025"
click at [105, 174] on div "Tam lote 1.730,000 Quantidade 1 Carros 0,05 Total 1.730 Doca N/A Linha de Produ…" at bounding box center [167, 179] width 229 height 43
type input "4"
type input "0,2"
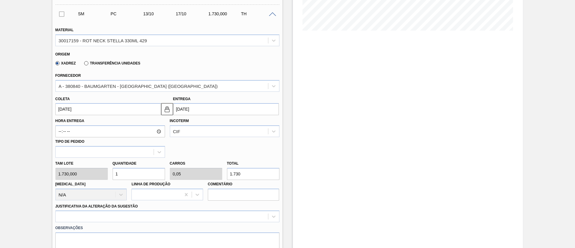
type input "6.920"
type input "0"
type input "3"
type input "0,15"
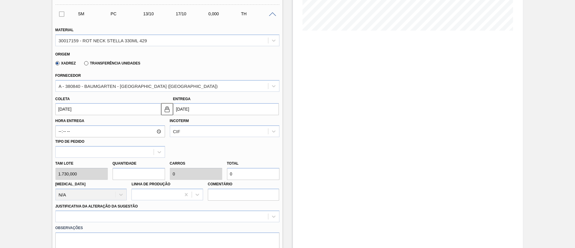
type input "5.190"
type input "3"
click at [120, 216] on div at bounding box center [167, 216] width 224 height 12
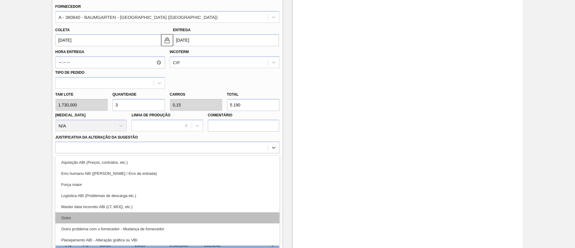
click at [107, 219] on div "Outro" at bounding box center [167, 217] width 224 height 11
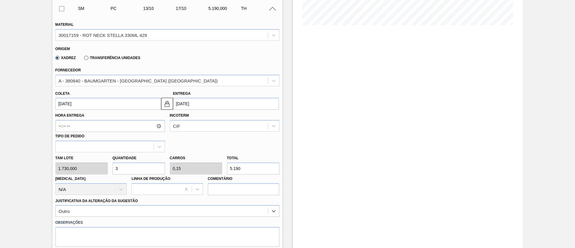
scroll to position [223, 0]
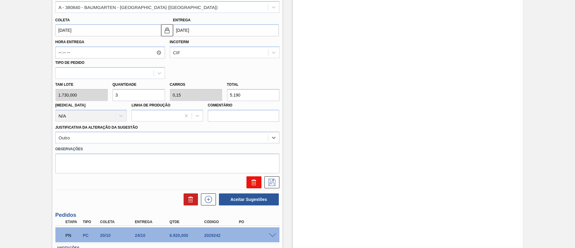
click at [254, 181] on icon at bounding box center [253, 182] width 7 height 7
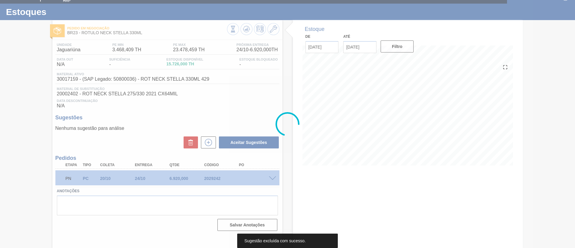
scroll to position [10, 0]
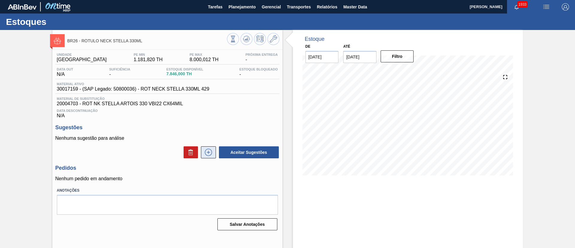
click at [204, 153] on icon at bounding box center [209, 152] width 10 height 7
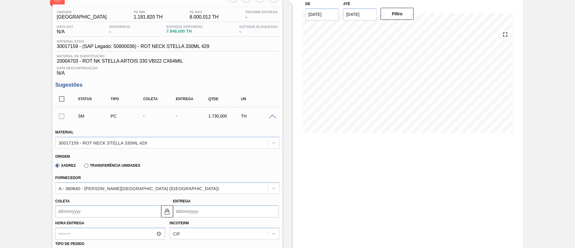
scroll to position [135, 0]
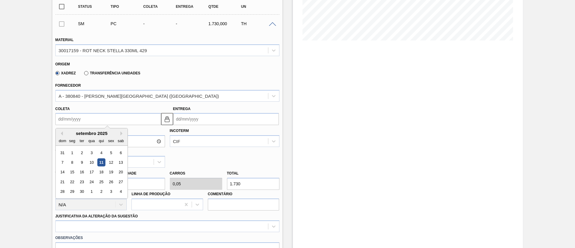
click at [84, 125] on input "Coleta" at bounding box center [108, 119] width 106 height 12
click at [73, 191] on div "29" at bounding box center [72, 192] width 8 height 8
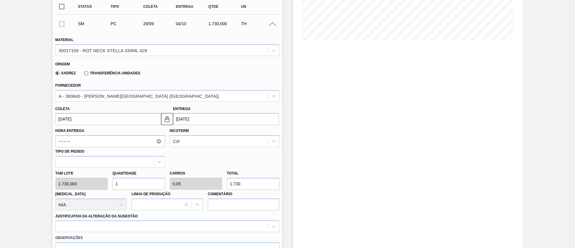
type input "[DATE]"
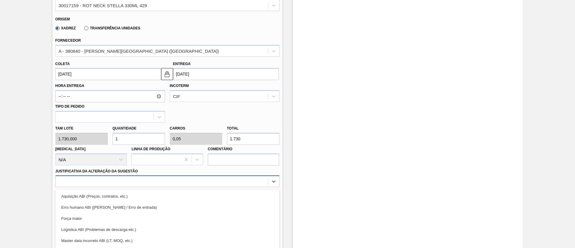
click at [122, 179] on div "option Aquisição ABI (Preços, contratos, etc.) focused, 1 of 18. 18 results ava…" at bounding box center [167, 181] width 224 height 12
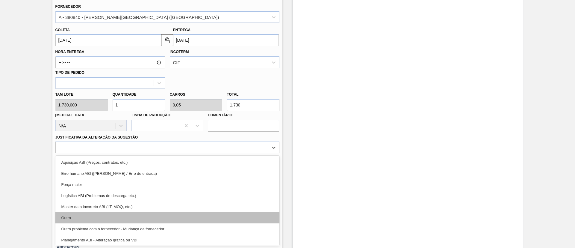
click at [108, 214] on div "Outro" at bounding box center [167, 217] width 224 height 11
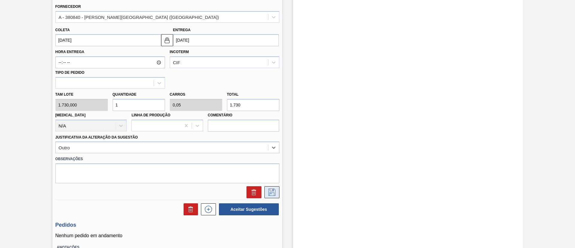
click at [273, 189] on icon at bounding box center [271, 191] width 7 height 7
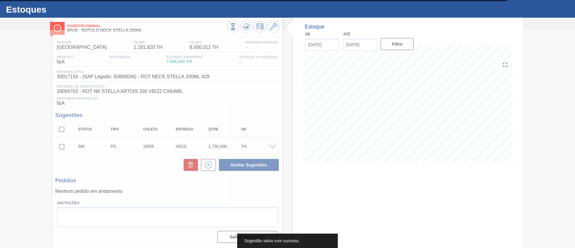
scroll to position [12, 0]
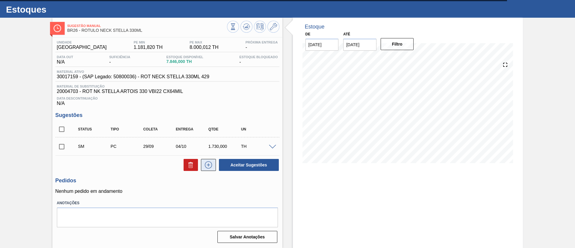
click at [211, 168] on icon at bounding box center [209, 164] width 10 height 7
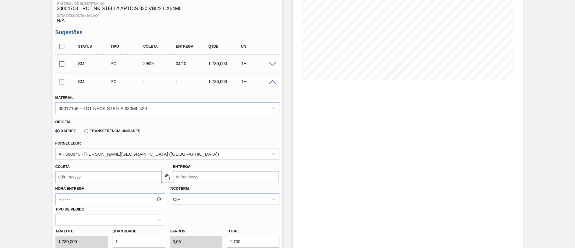
scroll to position [192, 0]
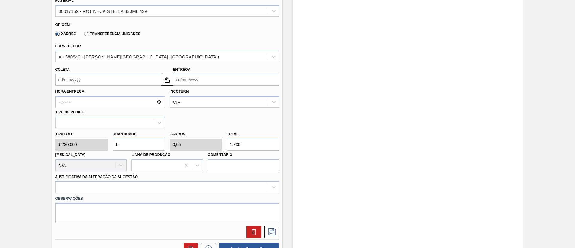
click at [82, 84] on input "Coleta" at bounding box center [108, 80] width 106 height 12
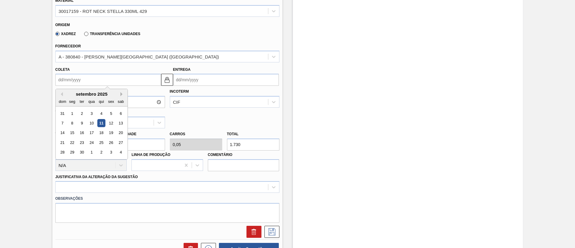
click at [121, 94] on button "Next Month" at bounding box center [122, 94] width 4 height 4
click at [72, 142] on div "20" at bounding box center [72, 142] width 8 height 8
type input "[DATE]"
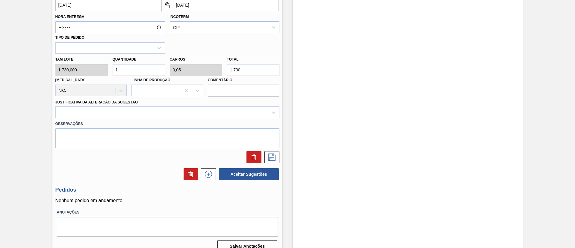
scroll to position [276, 0]
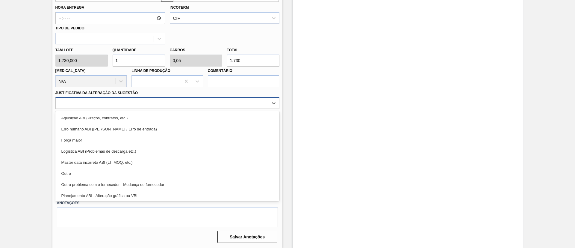
click at [135, 104] on div at bounding box center [162, 103] width 212 height 9
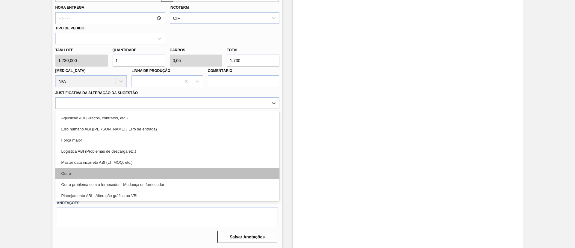
click at [102, 168] on div "Outro" at bounding box center [167, 173] width 224 height 11
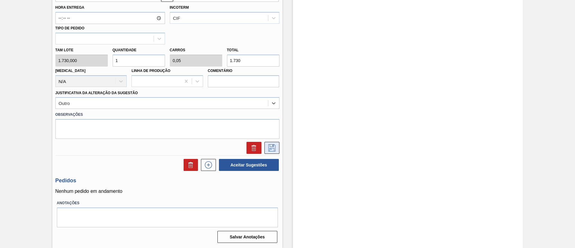
click at [272, 147] on icon at bounding box center [272, 147] width 10 height 7
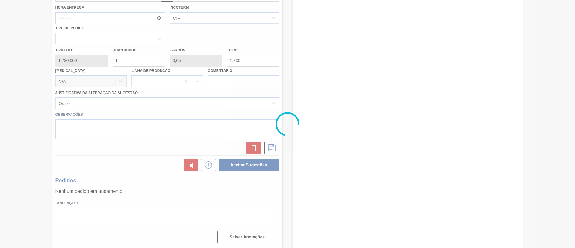
scroll to position [30, 0]
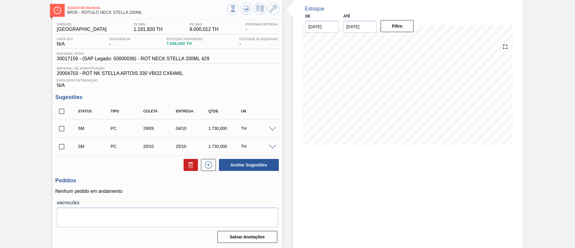
click at [269, 148] on span at bounding box center [272, 147] width 7 height 4
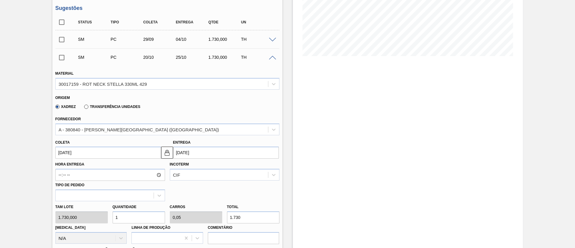
scroll to position [120, 0]
click at [78, 150] on input "[DATE]" at bounding box center [108, 152] width 106 height 12
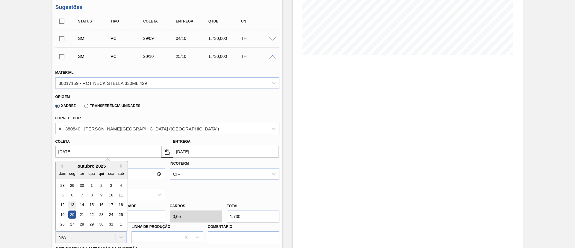
click at [74, 204] on div "13" at bounding box center [72, 205] width 8 height 8
type input "[DATE]"
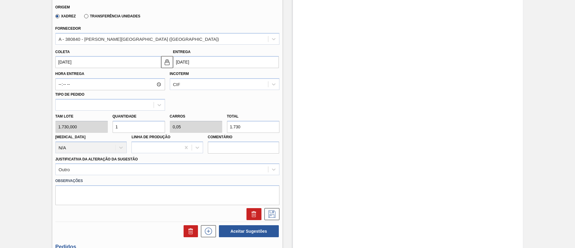
scroll to position [210, 0]
click at [270, 219] on button at bounding box center [271, 214] width 15 height 12
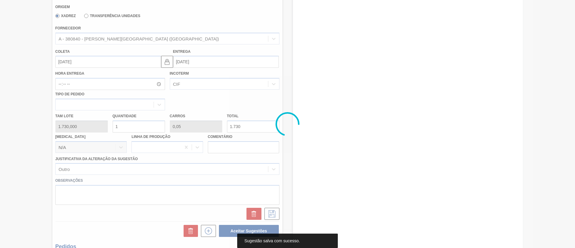
scroll to position [30, 0]
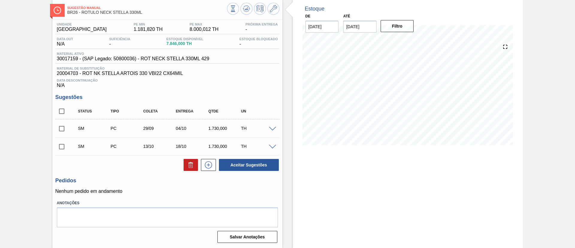
click at [64, 108] on input "checkbox" at bounding box center [61, 111] width 13 height 13
checkbox input "true"
click at [248, 165] on button "Aceitar Sugestões" at bounding box center [249, 165] width 60 height 12
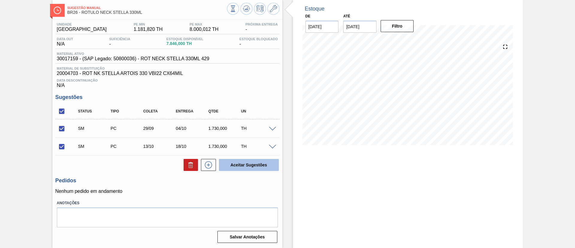
checkbox input "false"
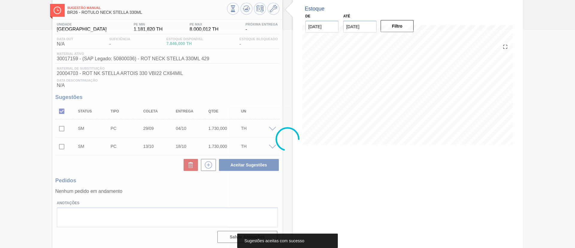
scroll to position [16, 0]
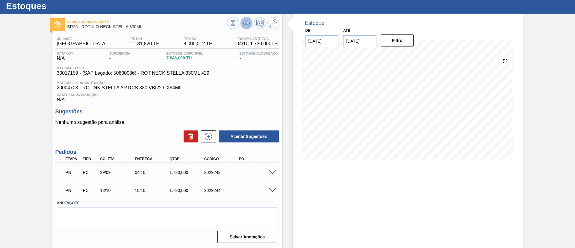
click at [249, 25] on icon at bounding box center [246, 22] width 7 height 7
